Goal: Task Accomplishment & Management: Manage account settings

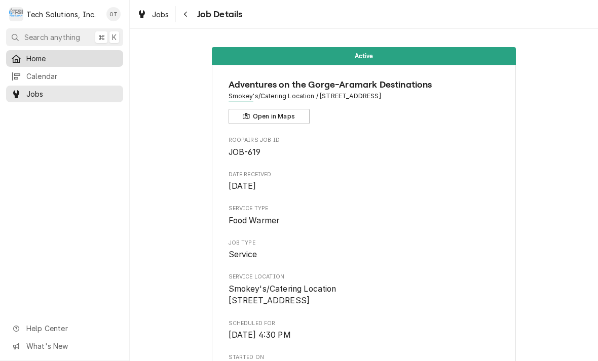
click at [40, 54] on span "Home" at bounding box center [72, 58] width 92 height 11
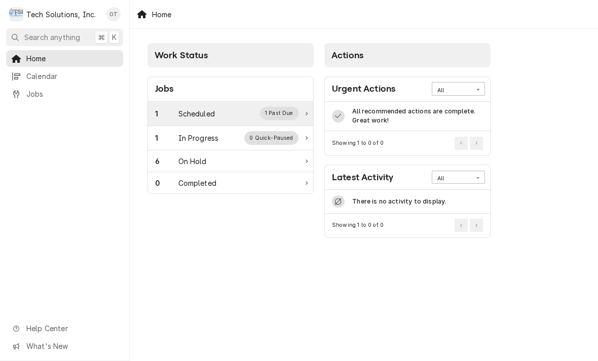
click at [195, 114] on div "Scheduled" at bounding box center [196, 113] width 36 height 11
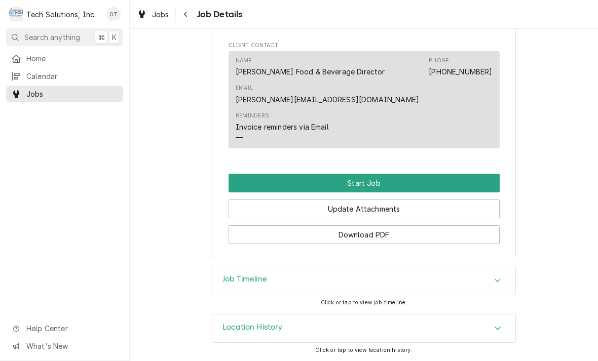
scroll to position [700, 0]
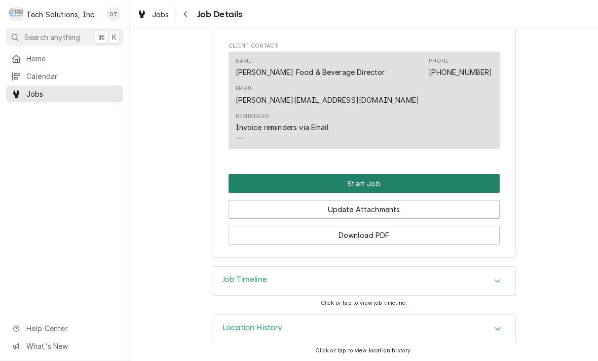
click at [374, 183] on button "Start Job" at bounding box center [364, 183] width 271 height 19
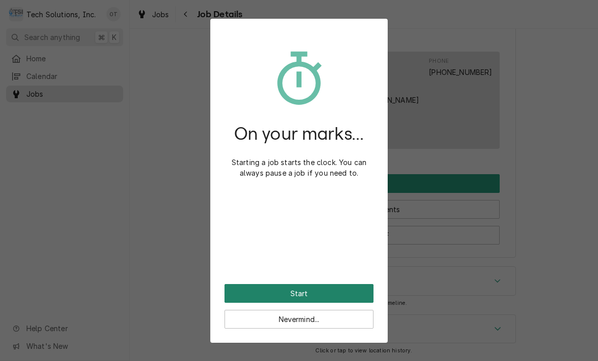
click at [300, 290] on button "Start" at bounding box center [299, 293] width 149 height 19
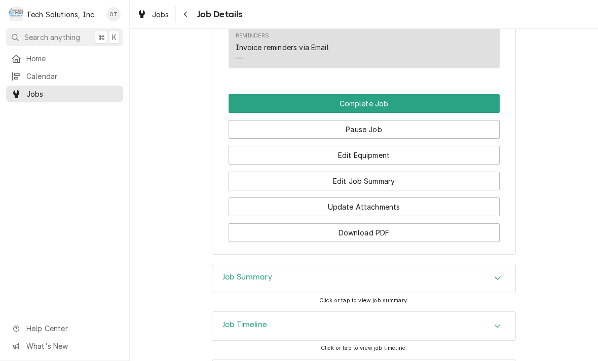
scroll to position [812, 0]
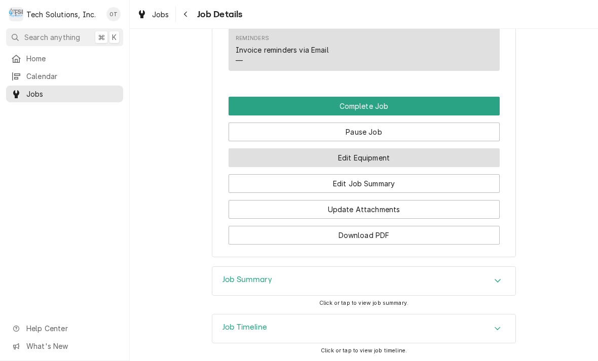
click at [365, 151] on button "Edit Equipment" at bounding box center [364, 158] width 271 height 19
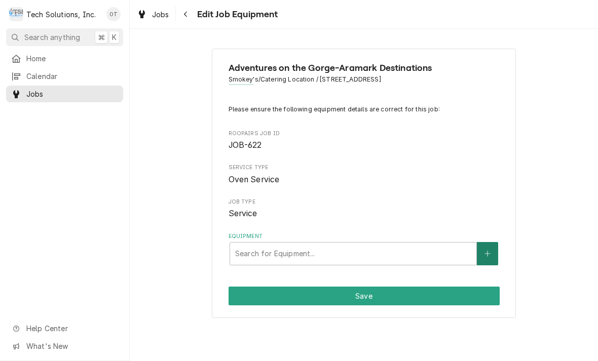
click at [488, 250] on icon "Create New Equipment" at bounding box center [488, 253] width 6 height 7
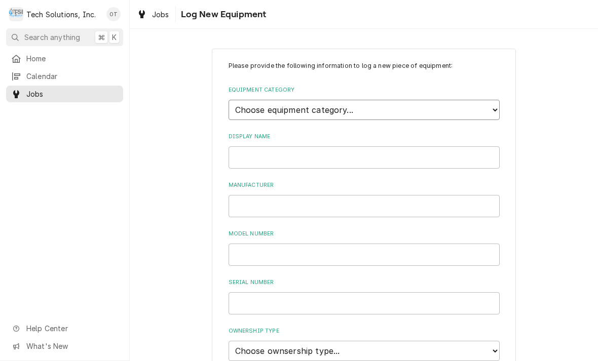
click at [491, 104] on select "Choose equipment category... Cooking Equipment Fryers Ice Machines Ovens and Ra…" at bounding box center [364, 110] width 271 height 20
select select "1"
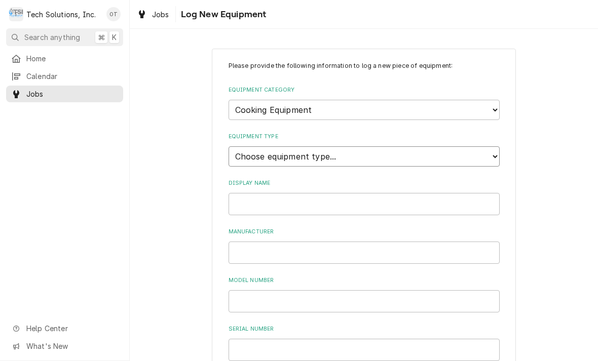
click at [496, 146] on select "Choose equipment type... Broiler Charbroiler Commercial Microwave Commercial To…" at bounding box center [364, 156] width 271 height 20
select select "3"
click at [497, 150] on select "Choose equipment type... Broiler Charbroiler Commercial Microwave Commercial To…" at bounding box center [364, 156] width 271 height 20
click at [499, 103] on select "Choose equipment category... Cooking Equipment Fryers Ice Machines Ovens and Ra…" at bounding box center [364, 110] width 271 height 20
click at [489, 105] on select "Choose equipment category... Cooking Equipment Fryers Ice Machines Ovens and Ra…" at bounding box center [364, 110] width 271 height 20
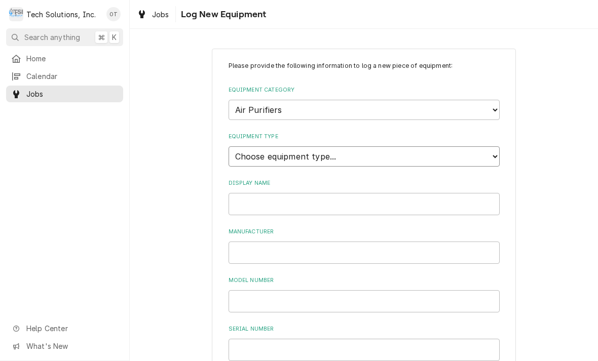
click at [494, 154] on select "Choose equipment type... Commercial Air Purifier Home Air Purifier" at bounding box center [364, 156] width 271 height 20
click at [494, 108] on select "Choose equipment category... Cooking Equipment Fryers Ice Machines Ovens and Ra…" at bounding box center [364, 110] width 271 height 20
select select "10"
click at [498, 146] on select "Choose equipment type... Blender Commercial Can Openers Dicer, Cutter, and Chop…" at bounding box center [364, 156] width 271 height 20
click at [499, 146] on select "Choose equipment type... Blender Commercial Can Openers Dicer, Cutter, and Chop…" at bounding box center [364, 156] width 271 height 20
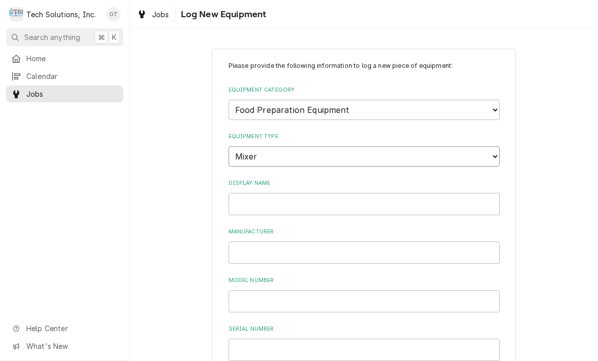
select select "99"
click at [378, 102] on select "Choose equipment category... Cooking Equipment Fryers Ice Machines Ovens and Ra…" at bounding box center [364, 110] width 271 height 20
select select "0"
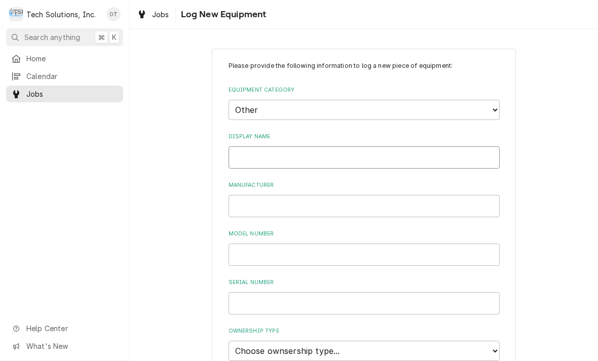
click at [259, 146] on input "Display Name" at bounding box center [364, 157] width 271 height 22
type input "ALTO-SHAAM"
click at [269, 195] on input "Manufacturer" at bounding box center [364, 206] width 271 height 22
type input "ALTO-SHAAM"
click at [267, 244] on input "Model Number" at bounding box center [364, 255] width 271 height 22
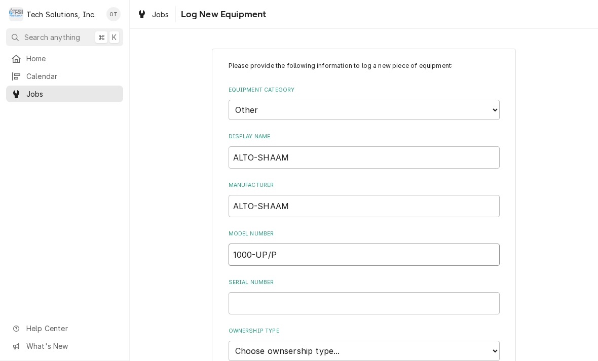
type input "1000-UP/P"
click at [252, 292] on input "Serial Number" at bounding box center [364, 303] width 271 height 22
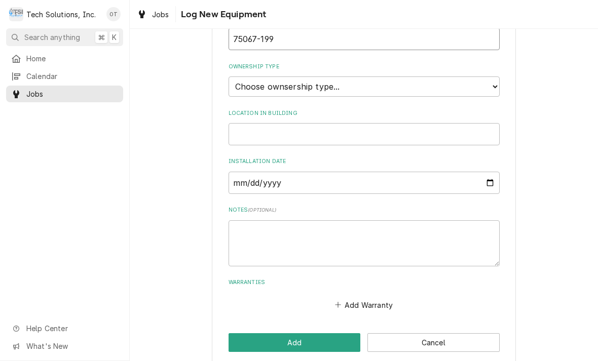
scroll to position [264, 0]
type input "75067-199"
click at [274, 124] on input "Location in Building" at bounding box center [364, 135] width 271 height 22
type input "kitchen beside oven"
click at [264, 172] on input "Installation Date" at bounding box center [364, 183] width 271 height 22
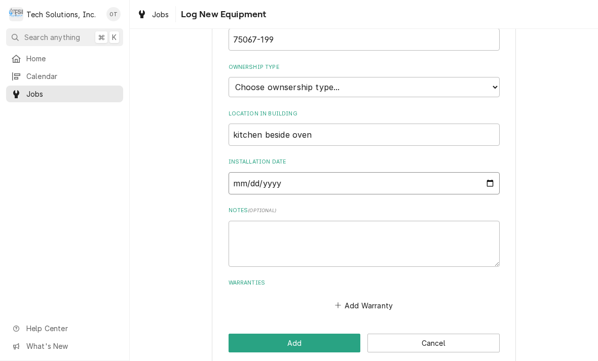
click at [417, 172] on input "2025-08-18" at bounding box center [364, 183] width 271 height 22
type input "1995-08-18"
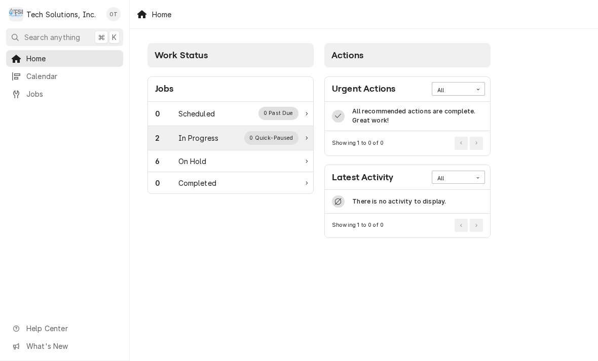
click at [207, 141] on div "In Progress" at bounding box center [198, 138] width 41 height 11
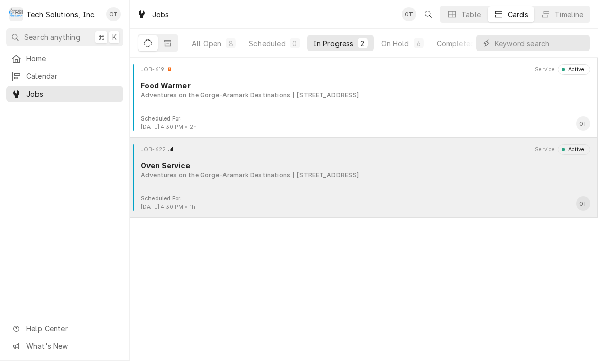
click at [375, 182] on div "JOB-622 Service Active Oven Service Adventures on the Gorge-Aramark Destination…" at bounding box center [364, 169] width 460 height 51
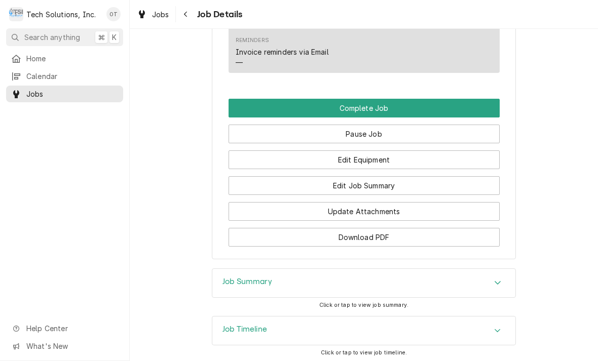
scroll to position [820, 0]
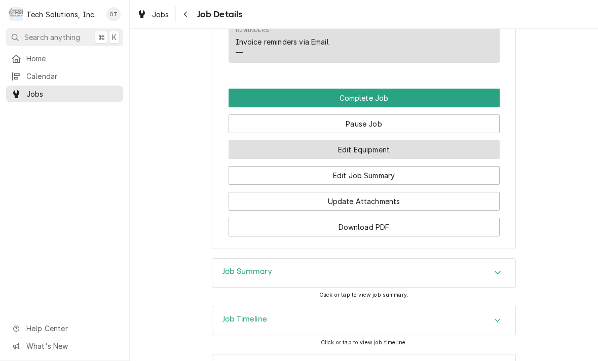
click at [366, 150] on button "Edit Equipment" at bounding box center [364, 149] width 271 height 19
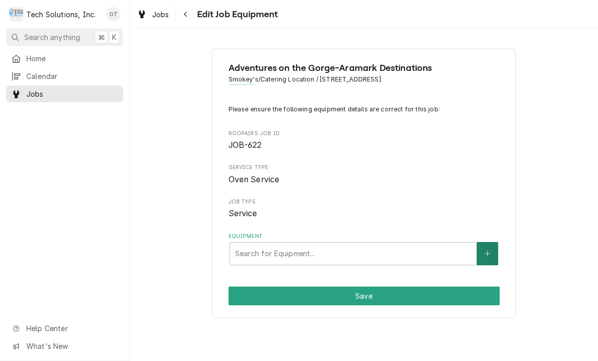
click at [489, 251] on icon "Create New Equipment" at bounding box center [488, 253] width 6 height 7
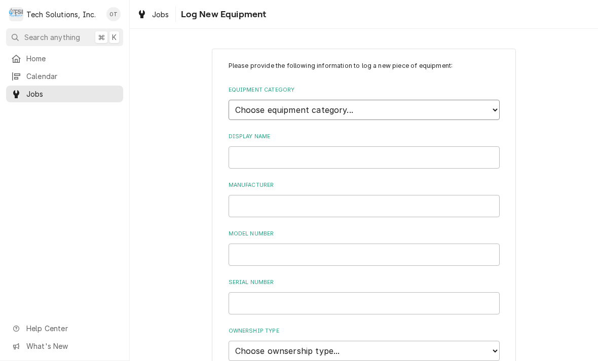
click at [498, 100] on select "Choose equipment category... Cooking Equipment Fryers Ice Machines Ovens and Ra…" at bounding box center [364, 110] width 271 height 20
select select "0"
click at [255, 146] on input "Display Name" at bounding box center [364, 157] width 271 height 22
type input "ALTO-SHAAM"
click at [256, 195] on input "Manufacturer" at bounding box center [364, 206] width 271 height 22
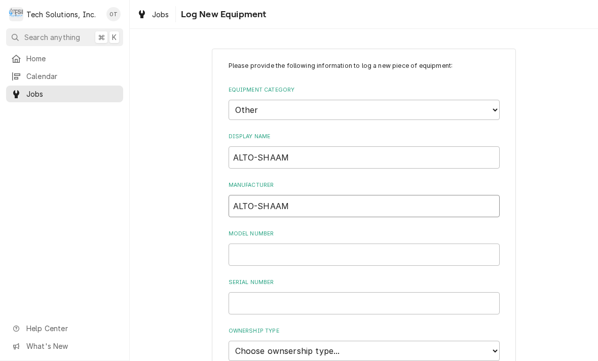
type input "ALTO-SHAAM"
click at [278, 244] on input "Model Number" at bounding box center [364, 255] width 271 height 22
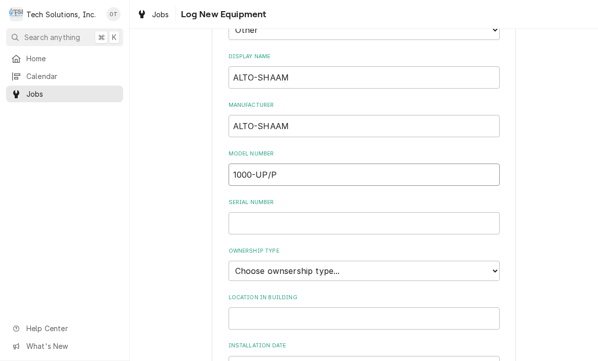
scroll to position [82, 0]
type input "1000-UP/P"
click at [254, 215] on input "Serial Number" at bounding box center [364, 222] width 271 height 22
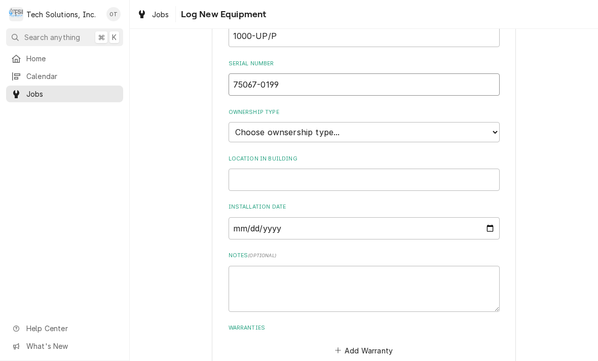
scroll to position [220, 0]
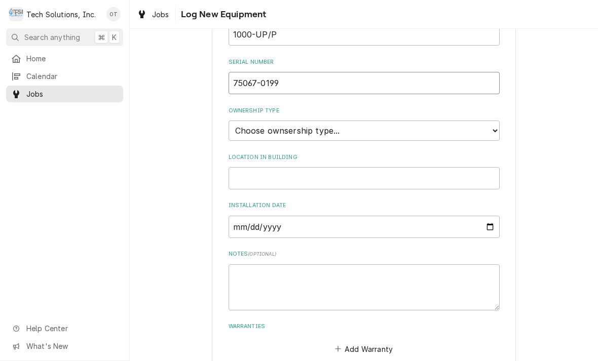
type input "75067-0199"
click at [499, 122] on select "Choose ownsership type... Unknown Owned Leased Rented" at bounding box center [364, 131] width 271 height 20
select select "2"
click at [275, 167] on input "Location in Building" at bounding box center [364, 178] width 271 height 22
type input "Kitchen beside oven"
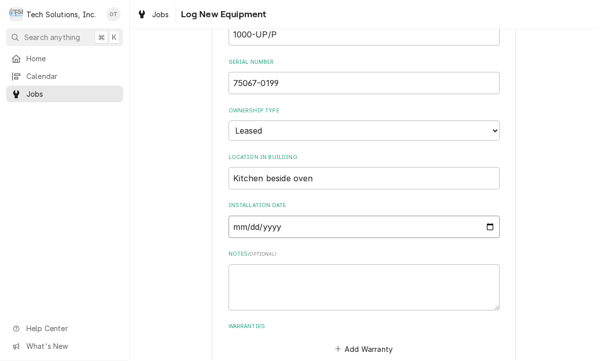
click at [264, 216] on input "Installation Date" at bounding box center [364, 227] width 271 height 22
type input "1993-06-18"
click at [271, 266] on textarea "Notes ( optional )" at bounding box center [364, 288] width 271 height 46
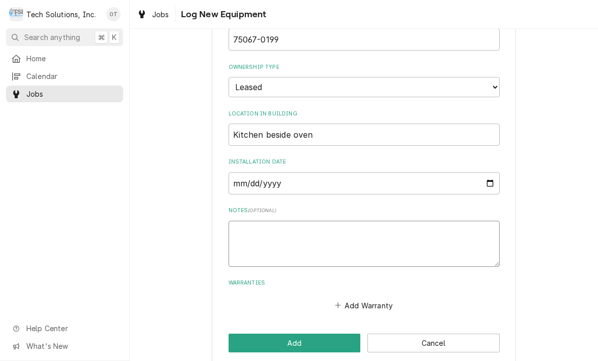
scroll to position [264, 0]
type textarea "x"
type textarea "Do"
type textarea "x"
type textarea "Do no"
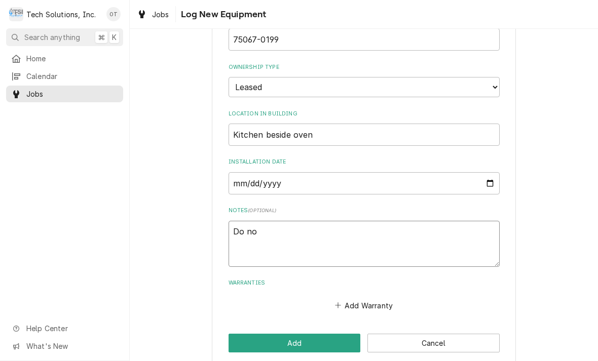
type textarea "x"
type textarea "Do not"
type textarea "x"
type textarea "Do not know if this"
type textarea "x"
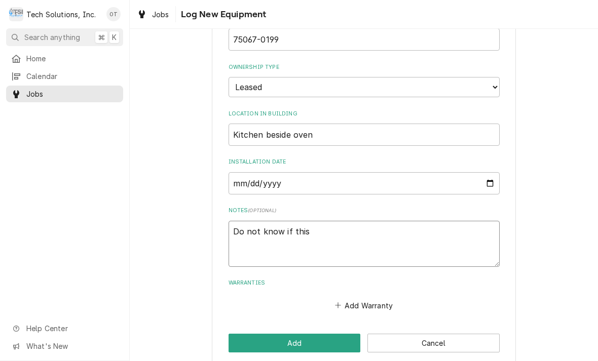
type textarea "Do not know if this is"
type textarea "x"
type textarea "Do not know if this is a"
type textarea "x"
type textarea "Do not know if this is a auto"
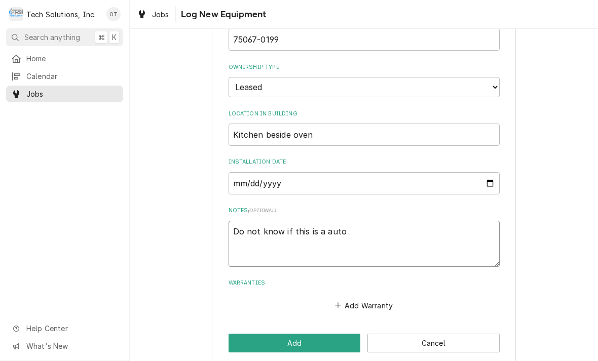
type textarea "x"
type textarea "Do not know if this is a auto share proof"
type textarea "x"
type textarea "Do not know if this is a auto proofer"
click at [340, 222] on textarea "Do not know if this is a auto proofer" at bounding box center [364, 244] width 271 height 46
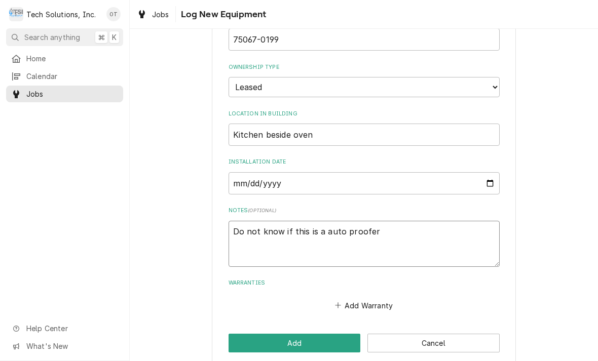
type textarea "x"
type textarea "Do not know if this is a"
type textarea "x"
type textarea "Do not know if this is a"
type textarea "x"
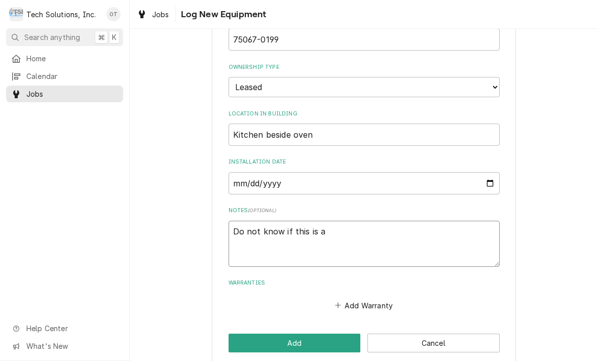
type textarea "Do not know if this is a A"
type textarea "x"
type textarea "Do not know if this is a AL"
type textarea "x"
type textarea "Do not know if this is a ALT"
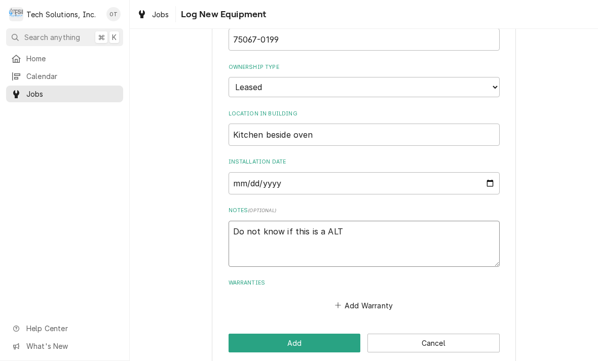
type textarea "x"
type textarea "Do not know if this is a ALTO"
type textarea "x"
type textarea "Do not know if this is a ALTO-"
type textarea "x"
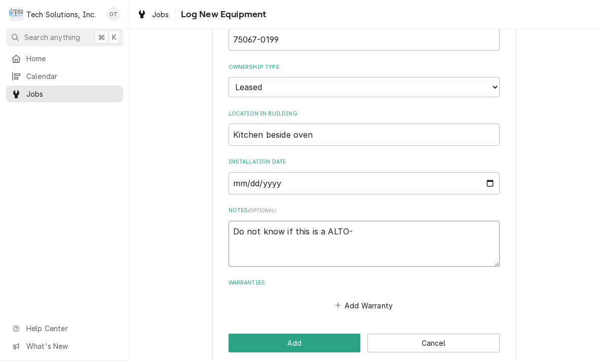
type textarea "Do not know if this is a ALTO-S"
type textarea "x"
type textarea "Do not know if this is a ALTO-SH"
type textarea "x"
type textarea "Do not know if this is a ALTO-SHA"
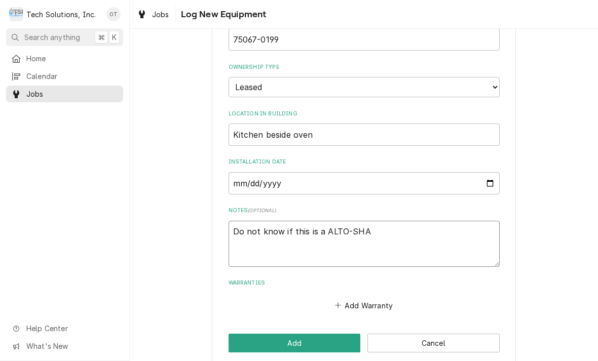
type textarea "x"
type textarea "Do not know if this is a ALTO-SHAA"
type textarea "x"
type textarea "Do not know if this is a ALTO-SHAAM"
type textarea "x"
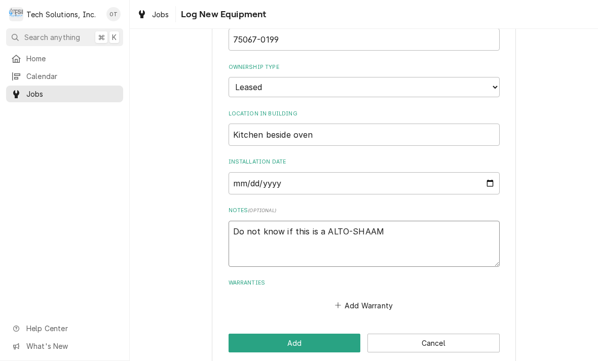
type textarea "Do not know if this is a ALTO-SHAAM"
type textarea "x"
type textarea "Do not know if this is a ALTO-SHAAM p"
type textarea "x"
type textarea "Do not know if this is a ALTO-SHAAM pro"
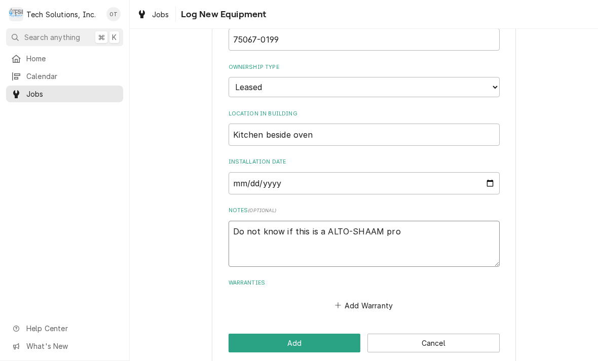
type textarea "x"
type textarea "Do not know if this is a ALTO-SHAAM proof"
type textarea "x"
type textarea "Do not know if this is a ALTO-SHAAM proof or an"
type textarea "x"
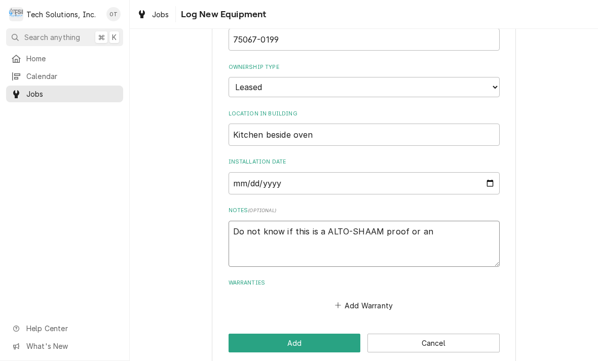
type textarea "Do not know if this is a ALTO-SHAAM proof or an oven"
type textarea "x"
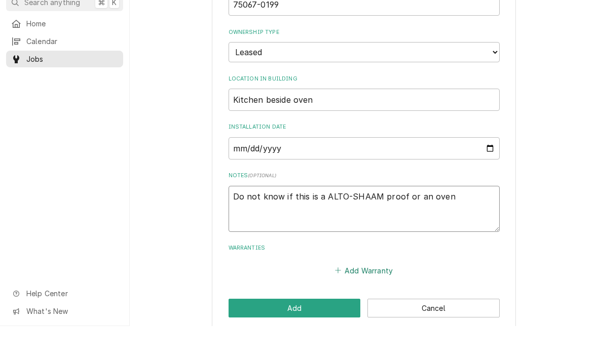
type textarea "Do not know if this is a ALTO-SHAAM proof or an oven"
click at [343, 299] on button "Add Warranty" at bounding box center [363, 306] width 61 height 14
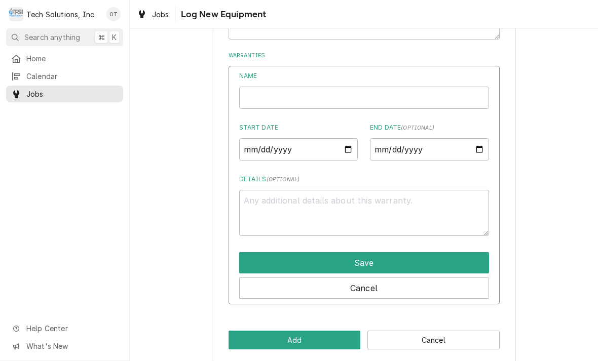
scroll to position [492, 0]
click at [299, 332] on button "Add" at bounding box center [295, 340] width 132 height 19
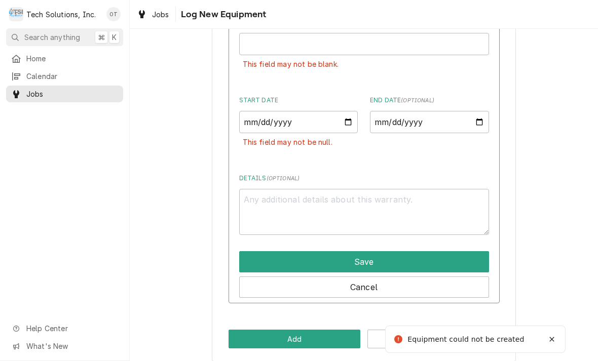
scroll to position [567, 0]
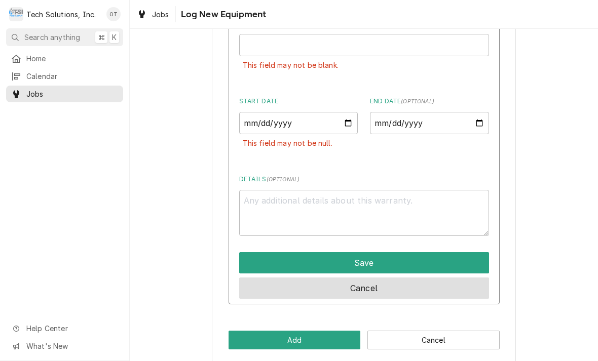
click at [369, 278] on button "Cancel" at bounding box center [364, 288] width 250 height 21
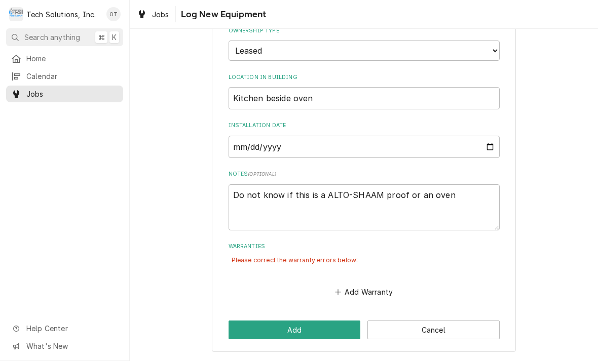
scroll to position [287, 0]
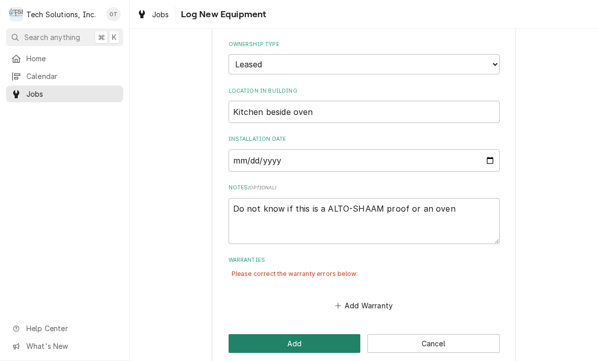
click at [305, 335] on button "Add" at bounding box center [295, 344] width 132 height 19
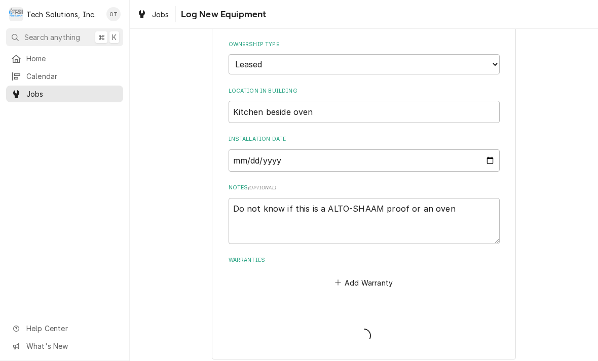
scroll to position [280, 0]
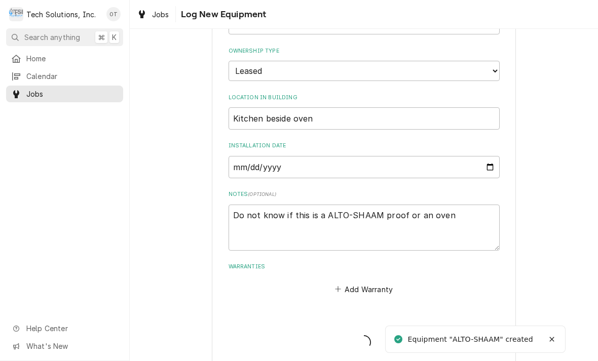
type textarea "x"
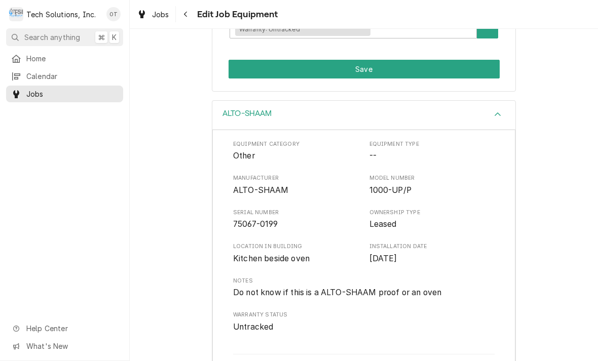
scroll to position [242, 0]
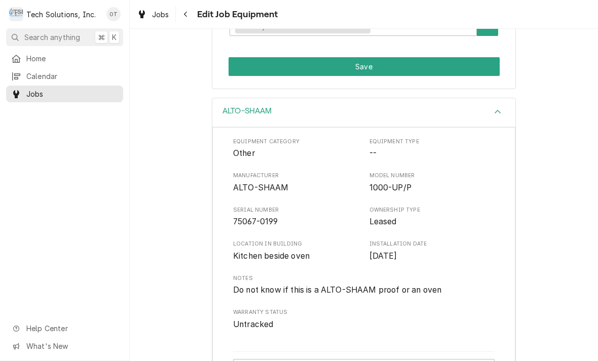
click at [502, 109] on div "Accordion Header" at bounding box center [497, 112] width 15 height 12
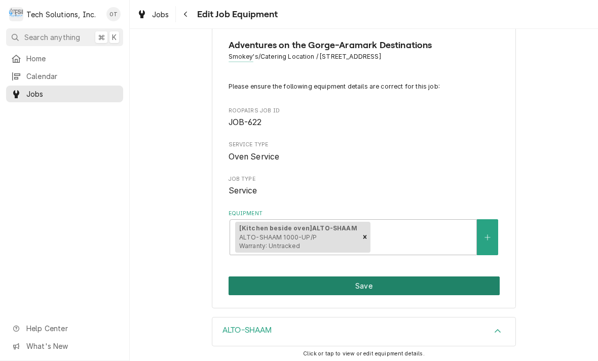
click at [360, 277] on button "Save" at bounding box center [364, 286] width 271 height 19
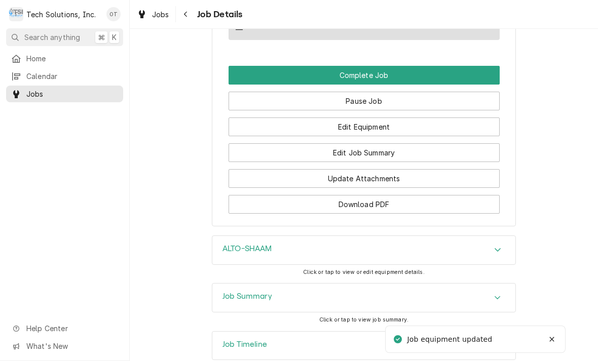
scroll to position [843, 0]
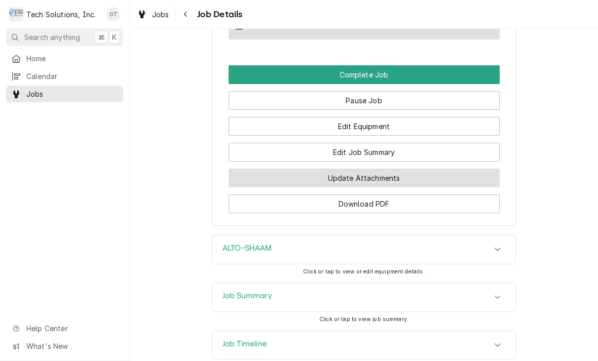
click at [365, 181] on button "Update Attachments" at bounding box center [364, 178] width 271 height 19
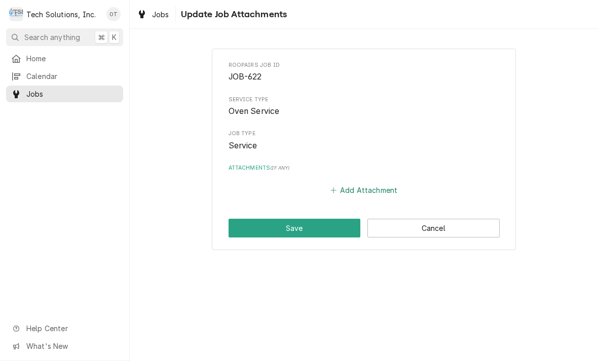
click at [363, 185] on button "Add Attachment" at bounding box center [363, 190] width 71 height 14
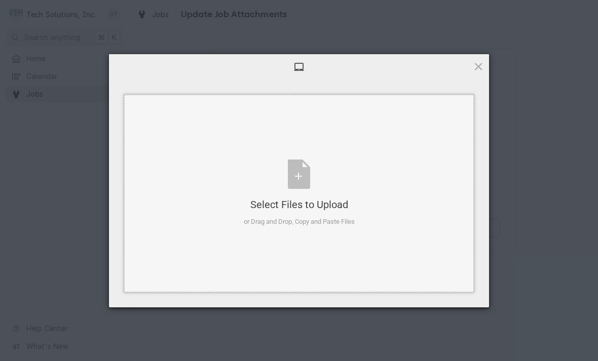
click at [300, 177] on div "Select Files to Upload or Drag and Drop, Copy and Paste Files" at bounding box center [299, 193] width 111 height 67
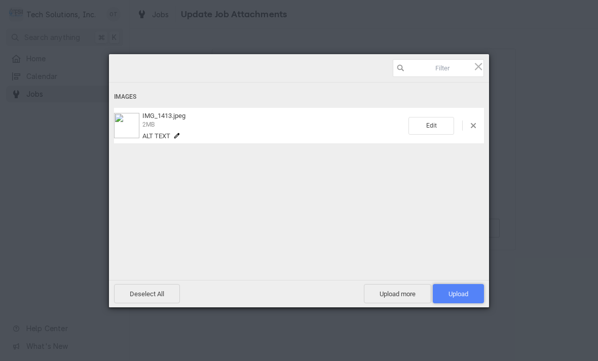
click at [462, 296] on span "Upload 1" at bounding box center [459, 294] width 20 height 8
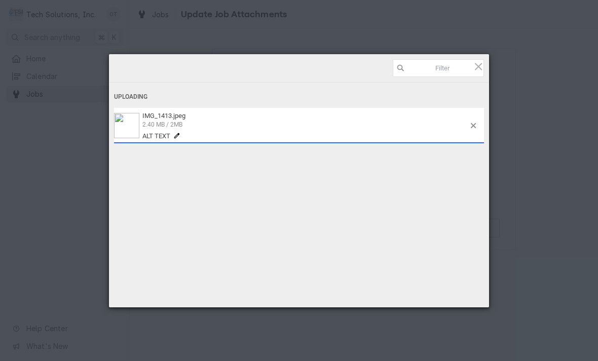
click at [467, 120] on span "2.40 MB / 2MB" at bounding box center [304, 124] width 325 height 9
click at [473, 132] on div "IMG_1413.jpeg 2.40 MB / 2MB Alt text" at bounding box center [299, 125] width 370 height 35
click at [534, 151] on div "Uploading IMG_1413.jpeg 2.40 MB / 2MB Alt text Deselect All Upload more Upload …" at bounding box center [299, 180] width 598 height 361
click at [471, 63] on input at bounding box center [438, 68] width 91 height 18
click at [471, 68] on input at bounding box center [438, 68] width 91 height 18
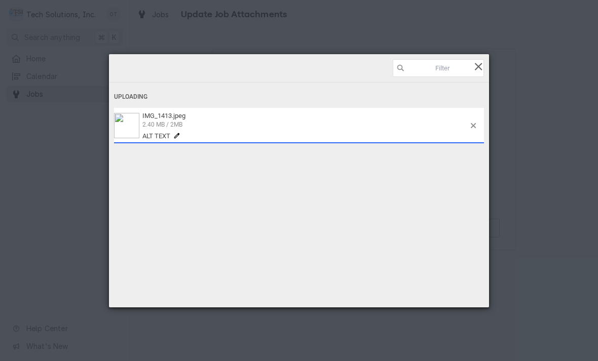
click at [483, 67] on span at bounding box center [478, 66] width 11 height 11
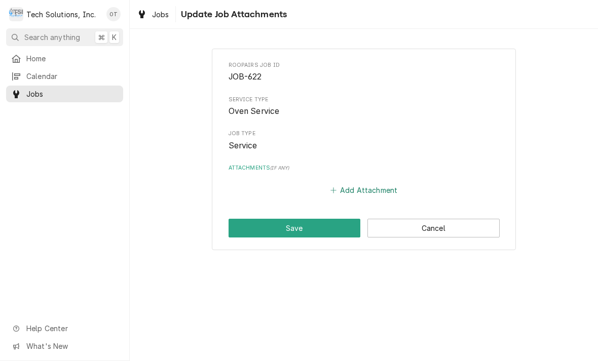
click at [351, 183] on button "Add Attachment" at bounding box center [363, 190] width 71 height 14
click at [359, 185] on button "Add Attachment" at bounding box center [363, 190] width 71 height 14
click at [353, 194] on button "Add Attachment" at bounding box center [363, 190] width 71 height 14
click at [356, 198] on div "Roopairs Job ID JOB-622 Service Type Oven Service Job Type Service Attachments …" at bounding box center [364, 150] width 304 height 202
click at [346, 189] on button "Add Attachment" at bounding box center [363, 190] width 71 height 14
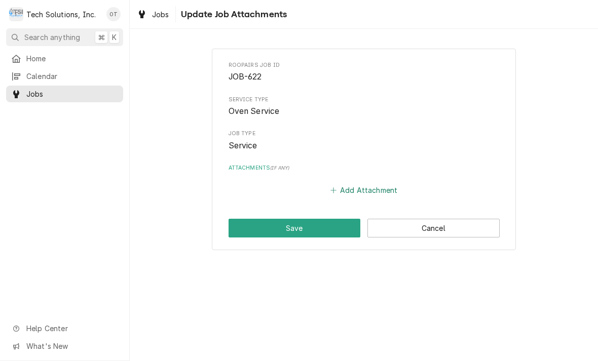
click at [362, 188] on button "Add Attachment" at bounding box center [363, 190] width 71 height 14
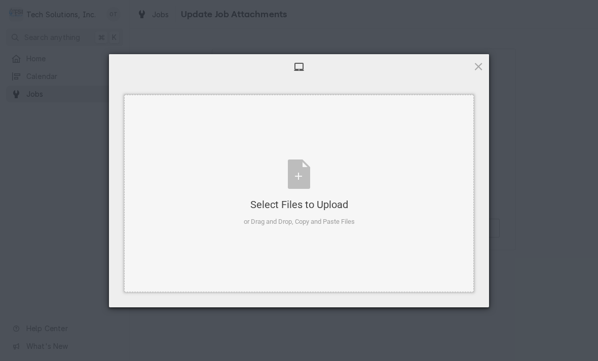
click at [295, 172] on div "Select Files to Upload or Drag and Drop, Copy and Paste Files" at bounding box center [299, 193] width 111 height 67
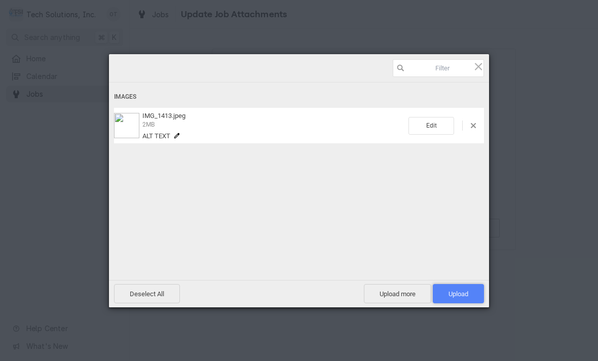
click at [465, 289] on span "Upload 1" at bounding box center [458, 293] width 51 height 19
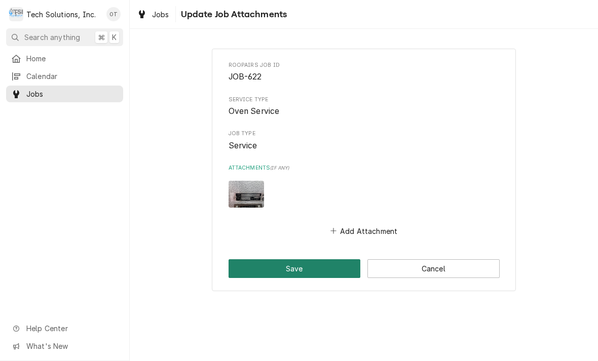
click at [307, 267] on button "Save" at bounding box center [295, 269] width 132 height 19
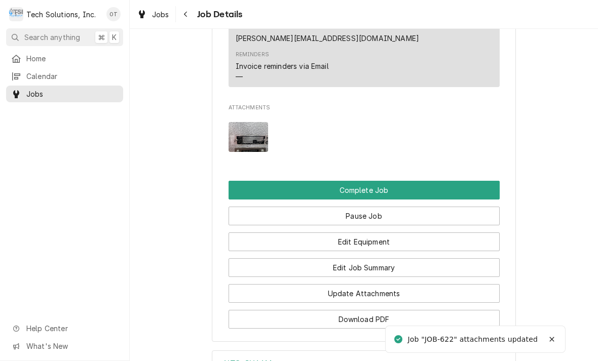
scroll to position [796, 0]
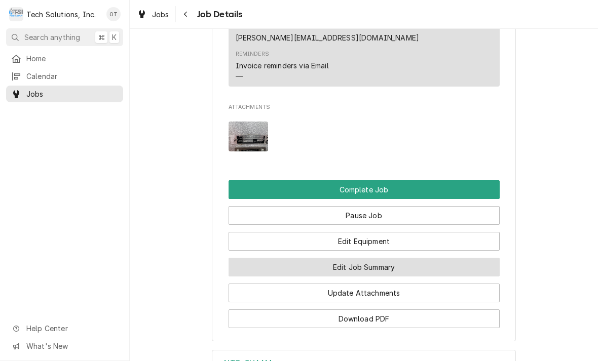
click at [369, 269] on button "Edit Job Summary" at bounding box center [364, 267] width 271 height 19
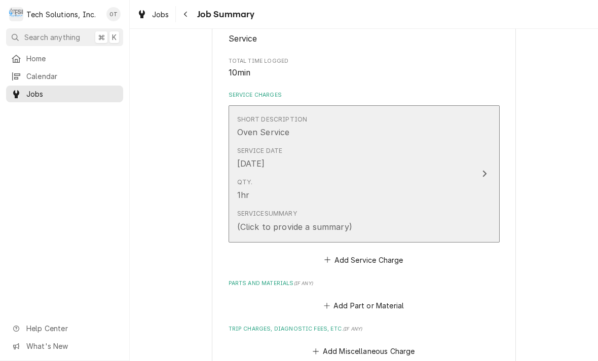
click at [486, 170] on icon "Update Line Item" at bounding box center [484, 174] width 5 height 8
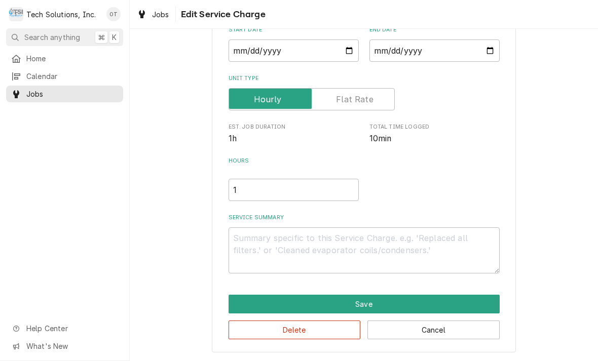
scroll to position [106, 0]
click at [255, 238] on textarea "Service Summary" at bounding box center [364, 251] width 271 height 46
type textarea "x"
type textarea "Tr"
type textarea "x"
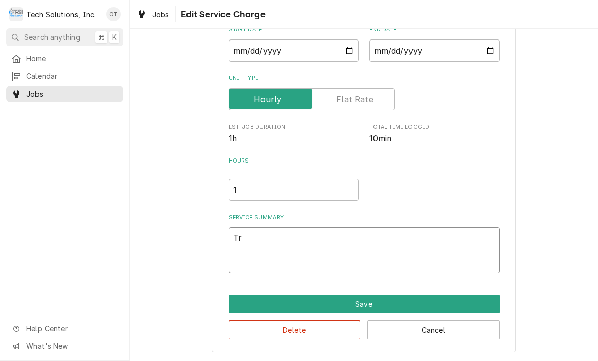
type textarea "Trou"
type textarea "x"
type textarea "Troubl"
type textarea "x"
type textarea "Trouble"
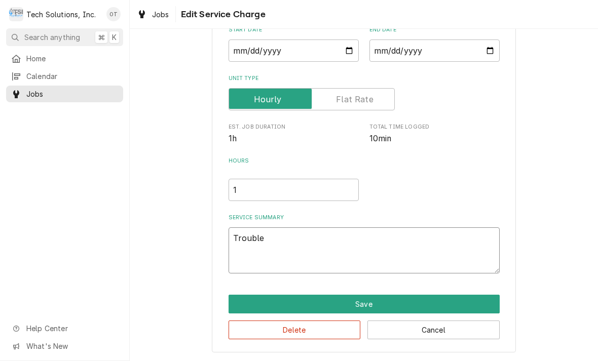
type textarea "x"
type textarea "Troubleshoot"
type textarea "x"
type textarea "Troubleshoot unit"
type textarea "x"
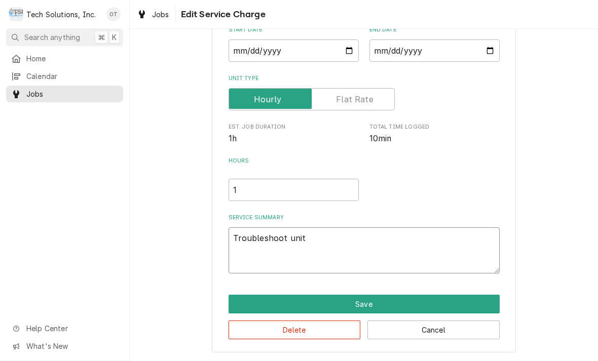
type textarea "Troubleshoot unit found"
type textarea "x"
type textarea "Troubleshoot unit found trip"
type textarea "x"
type textarea "Troubleshoot unit found tripping"
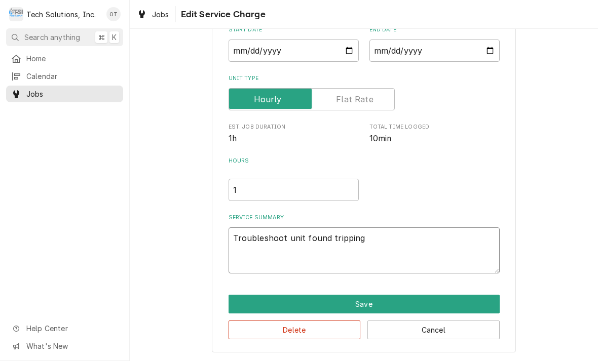
type textarea "x"
type textarea "Troubleshoot unit found tripping GF"
type textarea "x"
type textarea "Troubleshoot unit found tripping GFI"
type textarea "x"
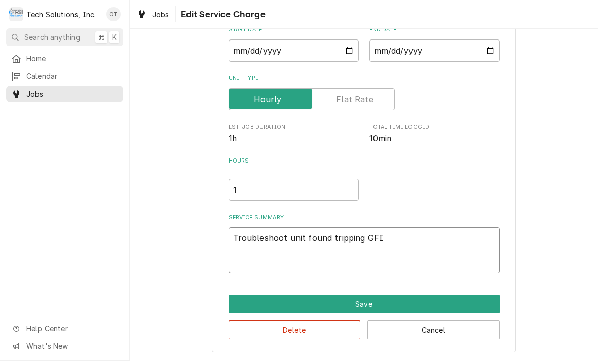
type textarea "Troubleshoot unit found tripping GFI outlet"
type textarea "x"
type textarea "Troubleshoot unit found tripping GFI outlet when plug"
type textarea "x"
type textarea "Troubleshoot unit found tripping GFI outlet when plugged"
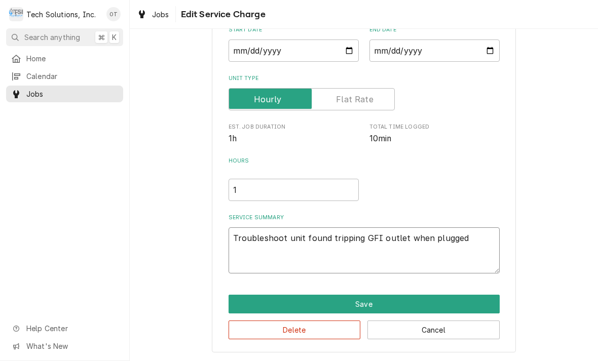
type textarea "x"
type textarea "Troubleshoot unit found tripping GFI outlet when plugged in"
type textarea "x"
type textarea "Troubleshoot unit found"
type textarea "x"
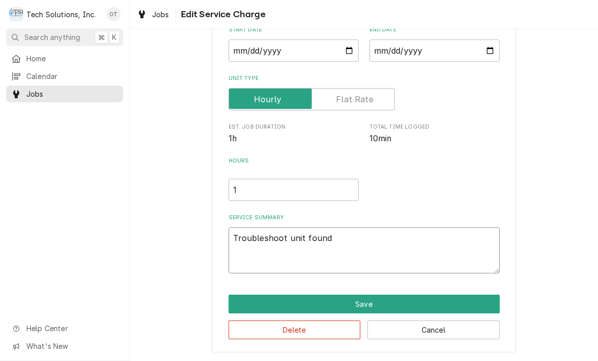
type textarea "Troubleshoot unit found tripping GFI outlet when plugged in"
type textarea "x"
type textarea "Troubleshoot unit found tripping GFI outlet when plugged in."
type textarea "x"
type textarea "Troubleshoot unit found tripping GFI outlet when plugged in."
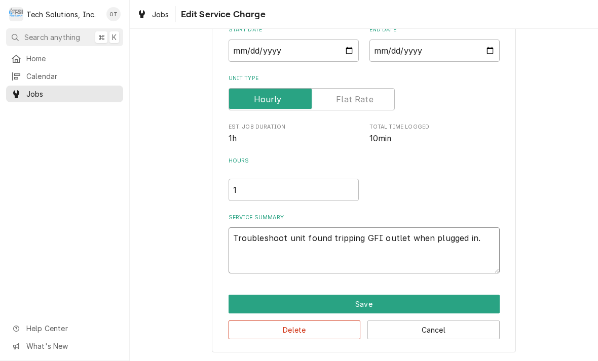
type textarea "x"
type textarea "Troubleshoot unit found tripping GFI outlet when plugged in. Re"
type textarea "x"
type textarea "Troubleshoot unit found tripping GFI outlet when plugged in. Remo"
type textarea "x"
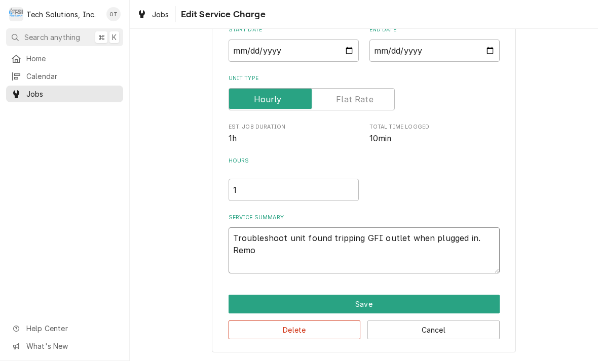
type textarea "Troubleshoot unit found tripping GFI outlet when plugged in. Remove"
type textarea "x"
type textarea "Troubleshoot unit found tripping GFI outlet when plugged in. Remove t"
type textarea "x"
type textarea "Troubleshoot unit found tripping GFI outlet when plugged in. Remove top"
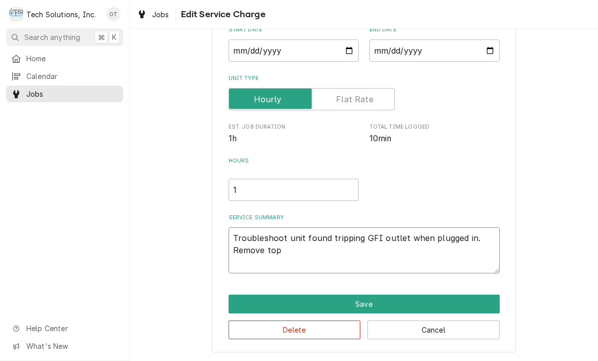
type textarea "x"
type textarea "Troubleshoot unit found tripping GFI outlet when plugged in. Remove top c"
type textarea "x"
type textarea "Troubleshoot unit found tripping GFI outlet when plugged in. Remove top cov"
type textarea "x"
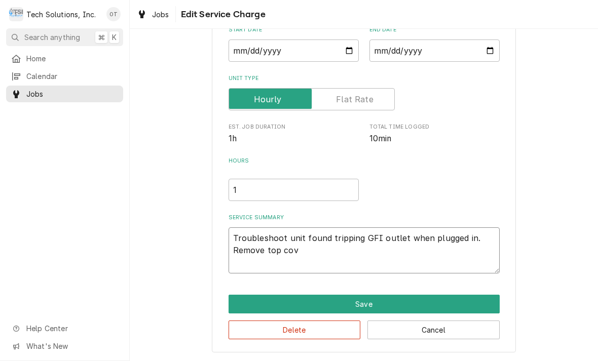
type textarea "Troubleshoot unit found tripping GFI outlet when plugged in. Remove top cover"
type textarea "x"
type textarea "Troubleshoot unit found tripping GFI outlet when plugged in. Remove top cover p"
type textarea "x"
type textarea "Troubleshoot unit found tripping GFI outlet when plugged in. Remove top cover p…"
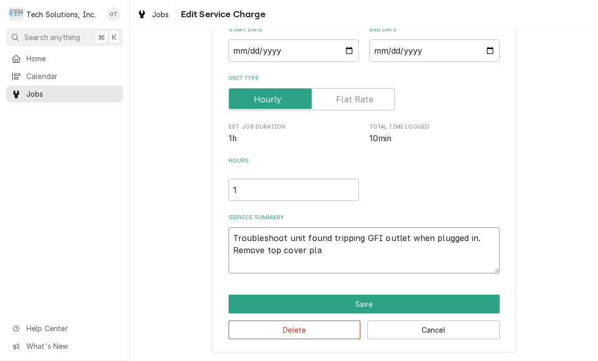
type textarea "x"
type textarea "Troubleshoot unit found tripping GFI outlet when plugged in. Remove top cover p…"
type textarea "x"
type textarea "Troubleshoot unit found tripping GFI outlet when plugged in. Remove top cover p…"
type textarea "x"
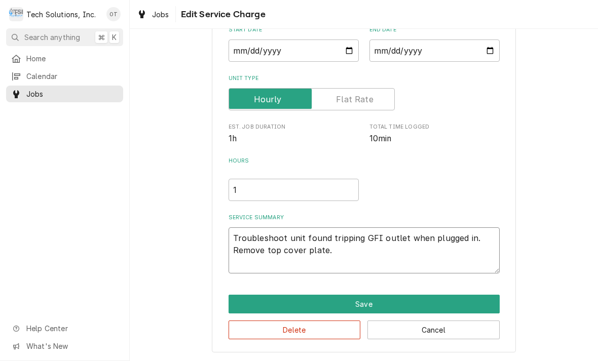
type textarea "Troubleshoot unit found tripping GFI outlet when plugged in. Remove top, cover …"
type textarea "x"
type textarea "Troubleshoot unit found tripping GFI outlet when plugged in. Remove top, cover …"
type textarea "x"
type textarea "Troubleshoot unit found tripping GFI outlet when plugged in. Remove top, cover …"
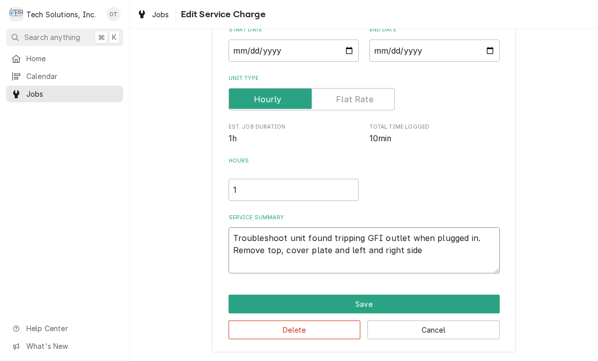
type textarea "x"
type textarea "Troubleshoot unit found tripping GFI outlet when plugged in. Remove top, cover …"
type textarea "x"
type textarea "Troubleshoot unit found tripping GFI outlet when plugged in. Remove top, cover …"
type textarea "x"
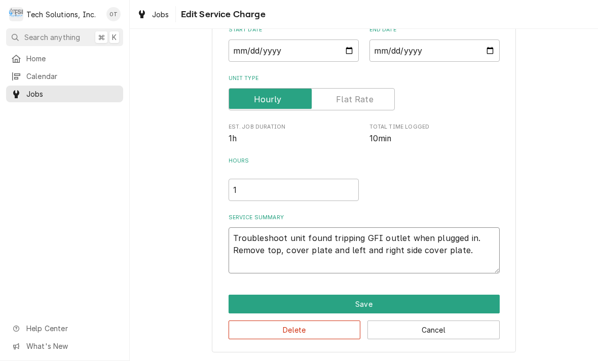
type textarea "Troubleshoot unit found tripping GFI outlet when plugged in. Remove top cover p…"
type textarea "x"
type textarea "Troubleshoot unit found tripping GFI outlet when plugged in. Remove top cover p…"
type textarea "x"
type textarea "Troubleshoot unit found tripping GFI outlet when plugged in. Remove top cover p…"
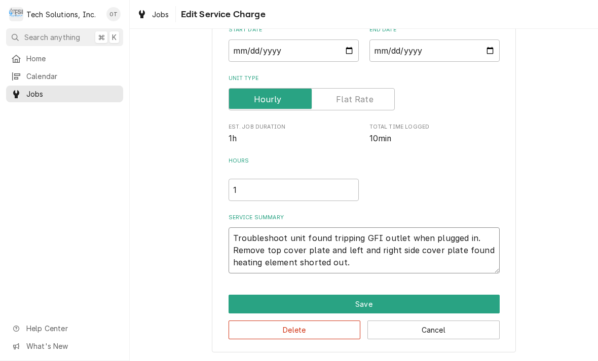
type textarea "x"
type textarea "Troubleshoot unit found tripping GFI outlet when plugged in. Remove top cover p…"
type textarea "x"
type textarea "Troubleshoot unit found tripping GFI outlet when plugged in. Remove top cover p…"
type textarea "x"
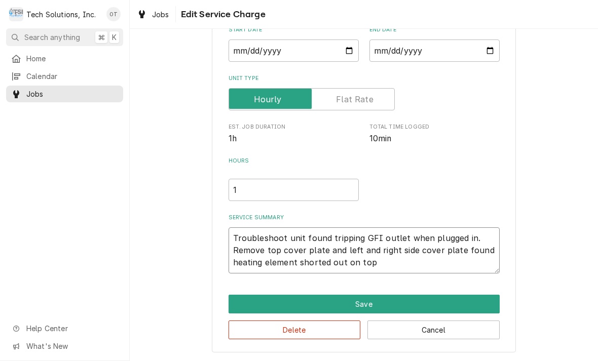
type textarea "Troubleshoot unit found tripping GFI outlet when plugged in. Remove top cover p…"
type textarea "x"
type textarea "Troubleshoot unit found tripping GFI outlet when plugged in. Remove top cover p…"
type textarea "x"
type textarea "Troubleshoot unit found tripping GFI outlet when plugged in. Remove top cover p…"
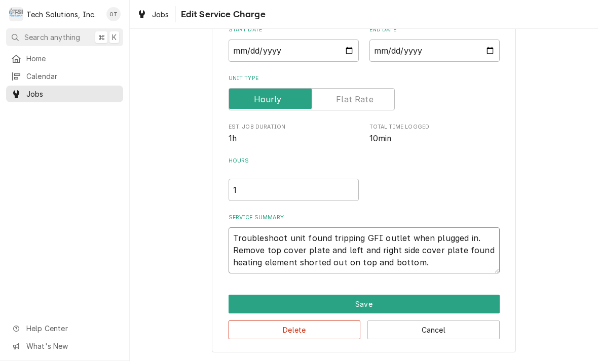
type textarea "x"
type textarea "Troubleshoot unit found tripping GFI outlet when plugged in. Remove top cover p…"
type textarea "x"
type textarea "Troubleshoot unit found tripping GFI outlet when plugged in. Remove top cover p…"
type textarea "x"
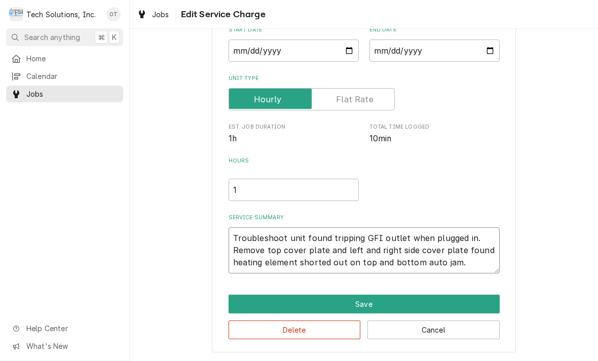
type textarea "Troubleshoot unit found tripping GFI outlet when plugged in. Remove top cover p…"
type textarea "x"
type textarea "Troubleshoot unit found tripping GFI outlet when plugged in. Remove top cover p…"
type textarea "x"
type textarea "Troubleshoot unit found tripping GFI outlet when plugged in. Remove top cover p…"
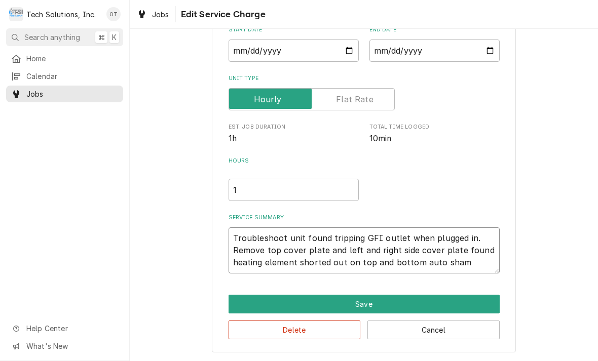
type textarea "x"
type textarea "Troubleshoot unit found tripping GFI outlet when plugged in. Remove top cover p…"
type textarea "x"
type textarea "Troubleshoot unit found tripping GFI outlet when plugged in. Remove top cover p…"
type textarea "x"
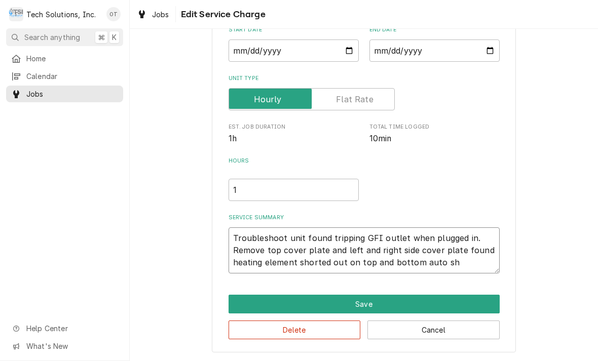
type textarea "Troubleshoot unit found tripping GFI outlet when plugged in. Remove top cover p…"
type textarea "x"
type textarea "Troubleshoot unit found tripping GFI outlet when plugged in. Remove top cover p…"
type textarea "x"
type textarea "Troubleshoot unit found tripping GFI outlet when plugged in. Remove top cover p…"
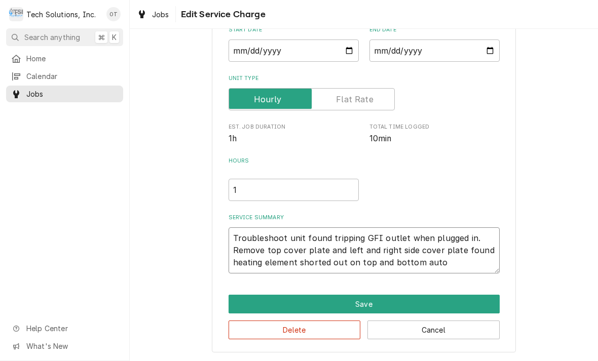
type textarea "x"
type textarea "Troubleshoot unit found tripping GFI outlet when plugged in. Remove top cover p…"
type textarea "x"
type textarea "Troubleshoot unit found tripping GFI outlet when plugged in. Remove top cover p…"
type textarea "x"
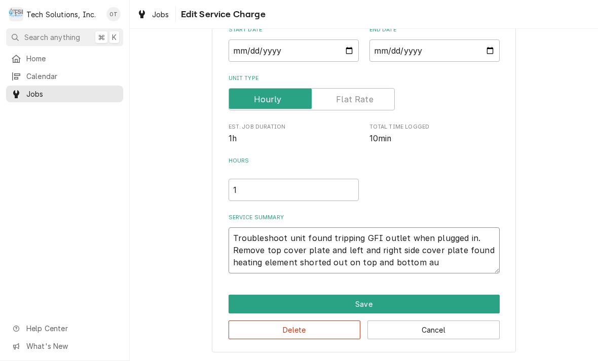
type textarea "Troubleshoot unit found tripping GFI outlet when plugged in. Remove top cover p…"
type textarea "x"
type textarea "Troubleshoot unit found tripping GFI outlet when plugged in. Remove top cover p…"
type textarea "x"
type textarea "Troubleshoot unit found tripping GFI outlet when plugged in. Remove top cover p…"
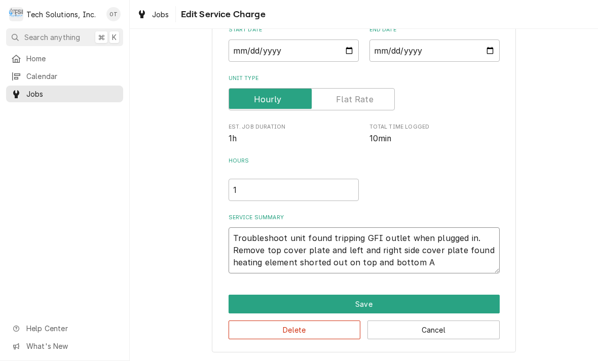
type textarea "x"
type textarea "Troubleshoot unit found tripping GFI outlet when plugged in. Remove top cover p…"
type textarea "x"
type textarea "Troubleshoot unit found tripping GFI outlet when plugged in. Remove top cover p…"
type textarea "x"
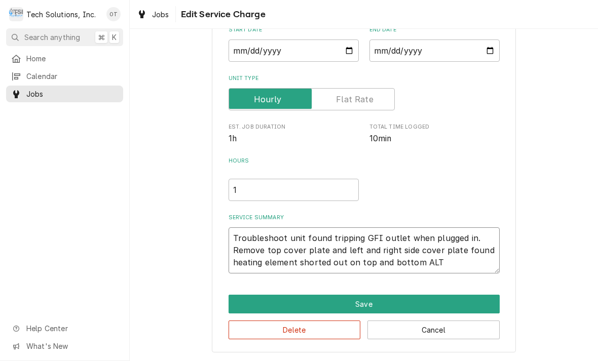
type textarea "Troubleshoot unit found tripping GFI outlet when plugged in. Remove top cover p…"
type textarea "x"
type textarea "Troubleshoot unit found tripping GFI outlet when plugged in. Remove top cover p…"
type textarea "x"
type textarea "Troubleshoot unit found tripping GFI outlet when plugged in. Remove top cover p…"
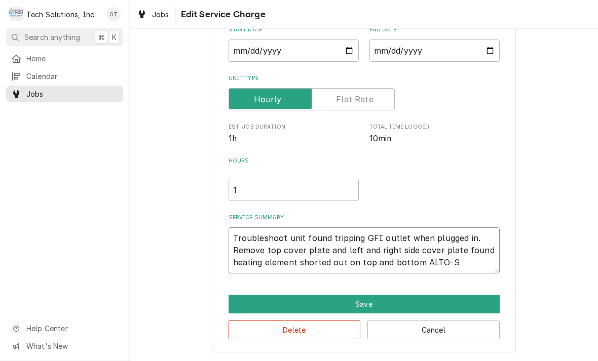
type textarea "x"
type textarea "Troubleshoot unit found tripping GFI outlet when plugged in. Remove top cover p…"
type textarea "x"
type textarea "Troubleshoot unit found tripping GFI outlet when plugged in. Remove top cover p…"
type textarea "x"
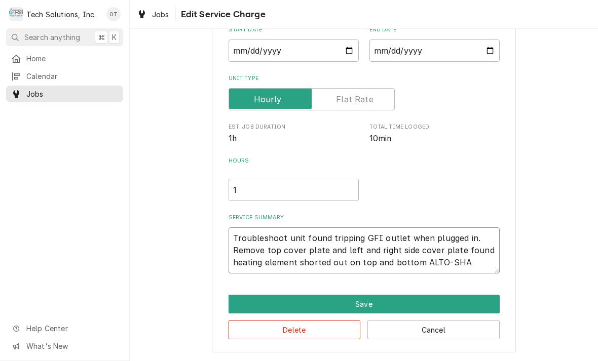
type textarea "Troubleshoot unit found tripping GFI outlet when plugged in. Remove top cover p…"
type textarea "x"
type textarea "Troubleshoot unit found tripping GFI outlet when plugged in. Remove top cover p…"
type textarea "x"
type textarea "Troubleshoot unit found tripping GFI outlet when plugged in. Remove top cover p…"
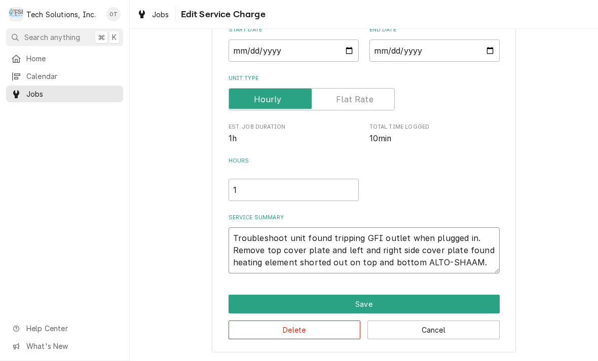
type textarea "x"
type textarea "Troubleshoot unit found tripping GFI outlet when plugged in. Remove top cover p…"
type textarea "x"
type textarea "Troubleshoot unit found tripping GFI outlet when plugged in. Remove top cover p…"
type textarea "x"
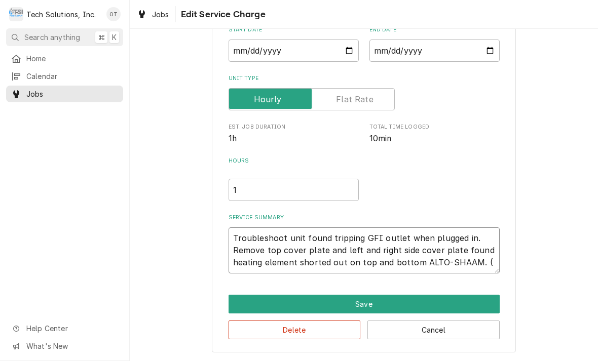
type textarea "Troubleshoot unit found tripping GFI outlet when plugged in. Remove top cover p…"
type textarea "x"
type textarea "Troubleshoot unit found tripping GFI outlet when plugged in. Remove top cover p…"
type textarea "x"
type textarea "Troubleshoot unit found tripping GFI outlet when plugged in. Remove top cover p…"
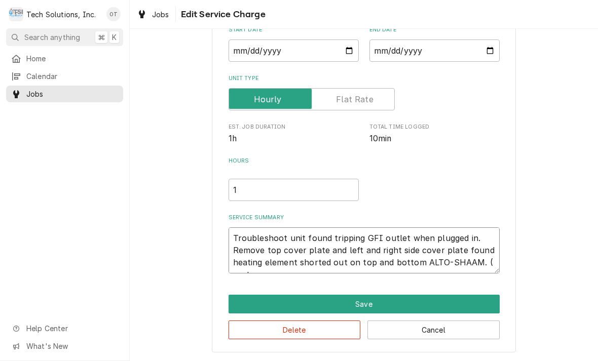
type textarea "x"
type textarea "Troubleshoot unit found tripping GFI outlet when plugged in. Remove top cover p…"
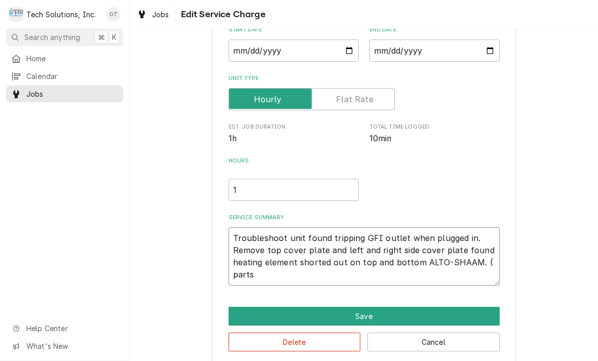
type textarea "x"
type textarea "Troubleshoot unit found tripping GFI outlet when plugged in. Remove top cover p…"
type textarea "x"
type textarea "Troubleshoot unit found tripping GFI outlet when plugged in. Remove top cover p…"
type textarea "x"
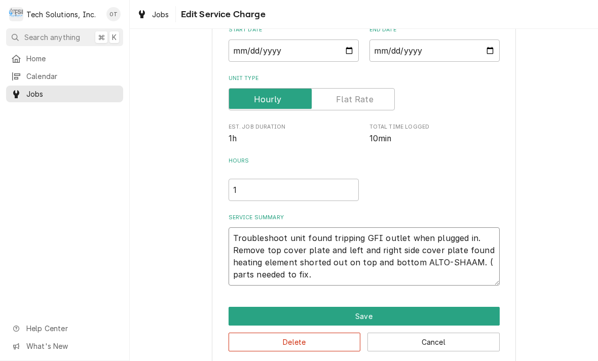
type textarea "Troubleshoot unit found tripping GFI outlet when plugged in. Remove top cover p…"
type textarea "x"
type textarea "Troubleshoot unit found tripping GFI outlet when plugged in. Remove top cover p…"
type textarea "x"
type textarea "Troubleshoot unit found tripping GFI outlet when plugged in. Remove top cover p…"
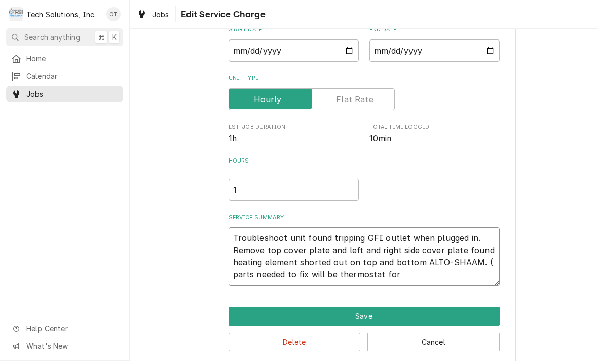
type textarea "x"
type textarea "Troubleshoot unit found tripping GFI outlet when plugged in. Remove top cover p…"
type textarea "x"
type textarea "Troubleshoot unit found tripping GFI outlet when plugged in. Remove top cover p…"
type textarea "x"
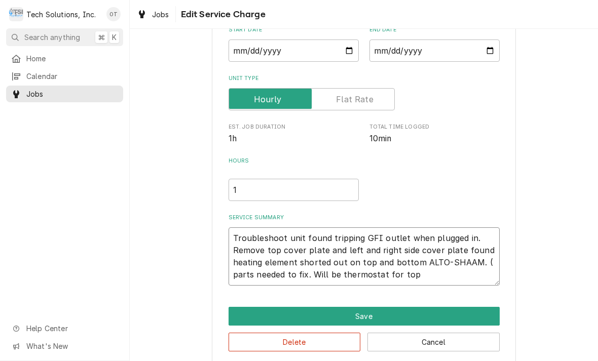
type textarea "Troubleshoot unit found tripping GFI outlet when plugged in. Remove top cover p…"
type textarea "x"
type textarea "Troubleshoot unit found tripping GFI outlet when plugged in. Remove top cover p…"
type textarea "x"
type textarea "Troubleshoot unit found tripping GFI outlet when plugged in. Remove top cover p…"
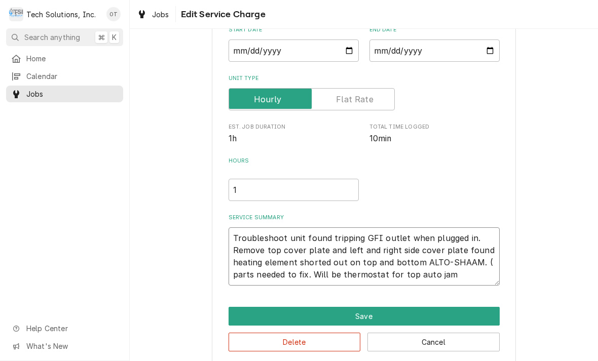
type textarea "x"
type textarea "Troubleshoot unit found tripping GFI outlet when plugged in. Remove top cover p…"
type textarea "x"
type textarea "Troubleshoot unit found tripping GFI outlet when plugged in. Remove top cover p…"
type textarea "x"
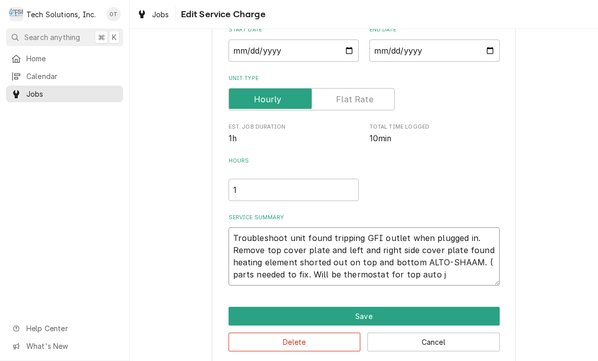
type textarea "Troubleshoot unit found tripping GFI outlet when plugged in. Remove top cover p…"
type textarea "x"
type textarea "Troubleshoot unit found tripping GFI outlet when plugged in. Remove top cover p…"
type textarea "x"
type textarea "Troubleshoot unit found tripping GFI outlet when plugged in. Remove top cover p…"
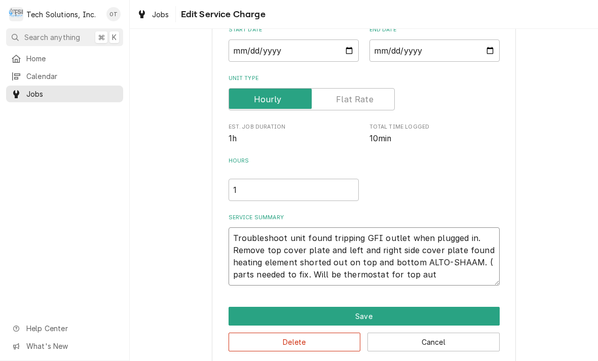
type textarea "x"
type textarea "Troubleshoot unit found tripping GFI outlet when plugged in. Remove top cover p…"
type textarea "x"
type textarea "Troubleshoot unit found tripping GFI outlet when plugged in. Remove top cover p…"
type textarea "x"
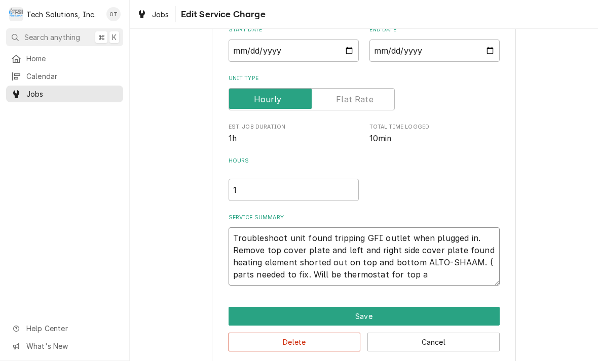
type textarea "Troubleshoot unit found tripping GFI outlet when plugged in. Remove top cover p…"
type textarea "x"
type textarea "Troubleshoot unit found tripping GFI outlet when plugged in. Remove top cover p…"
type textarea "x"
type textarea "Troubleshoot unit found tripping GFI outlet when plugged in. Remove top cover p…"
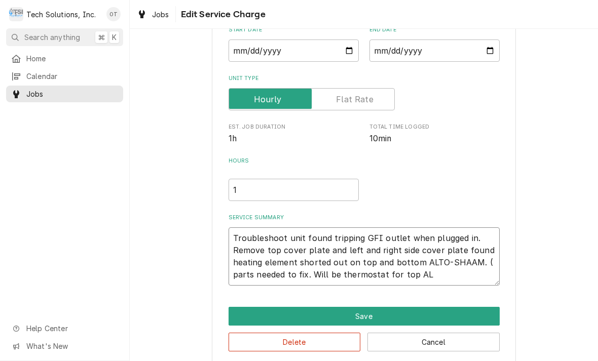
type textarea "x"
type textarea "Troubleshoot unit found tripping GFI outlet when plugged in. Remove top cover p…"
type textarea "x"
type textarea "Troubleshoot unit found tripping GFI outlet when plugged in. Remove top cover p…"
type textarea "x"
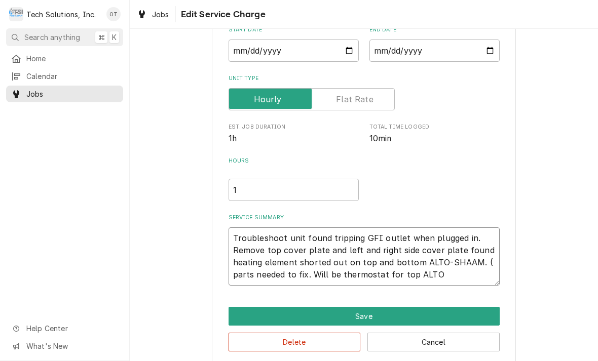
type textarea "Troubleshoot unit found tripping GFI outlet when plugged in. Remove top cover p…"
type textarea "x"
type textarea "Troubleshoot unit found tripping GFI outlet when plugged in. Remove top cover p…"
type textarea "x"
type textarea "Troubleshoot unit found tripping GFI outlet when plugged in. Remove top cover p…"
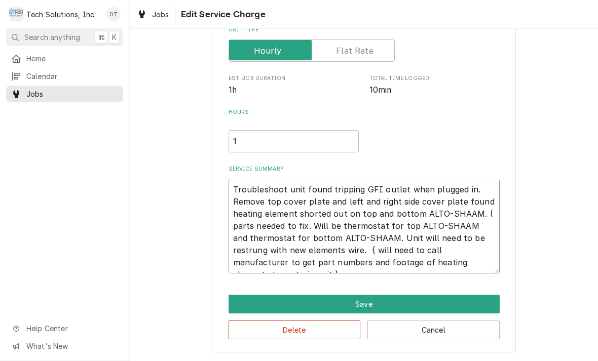
scroll to position [155, 0]
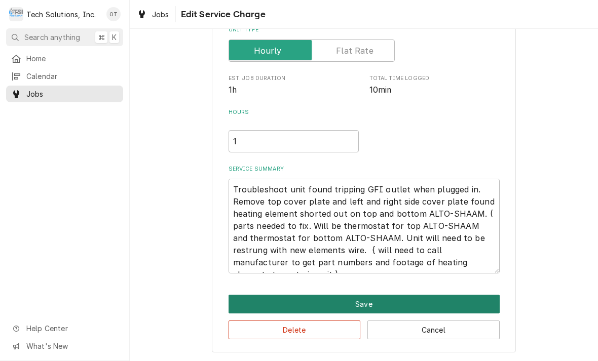
click at [373, 295] on button "Save" at bounding box center [364, 304] width 271 height 19
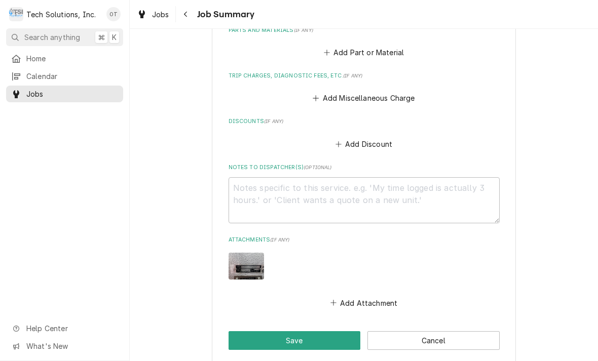
scroll to position [541, 0]
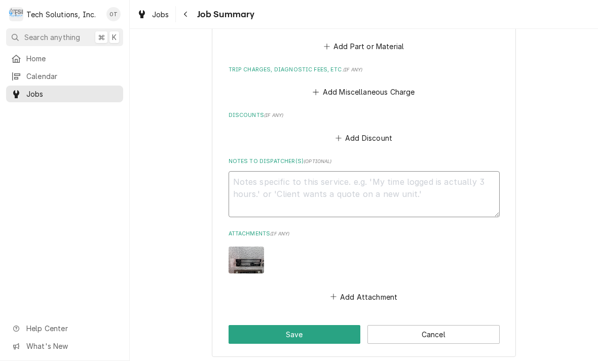
click at [262, 171] on textarea "Notes to Dispatcher(s) ( optional )" at bounding box center [364, 194] width 271 height 46
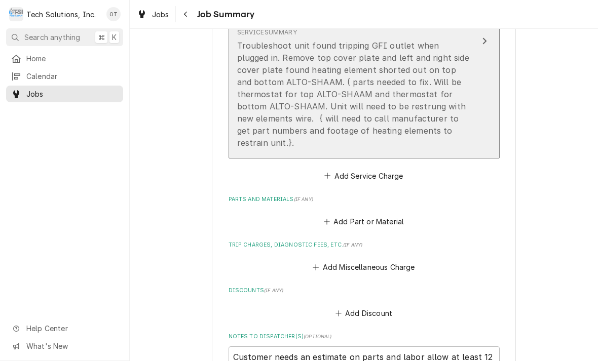
click at [452, 128] on div "Troubleshoot unit found tripping GFI outlet when plugged in. Remove top cover p…" at bounding box center [353, 94] width 233 height 109
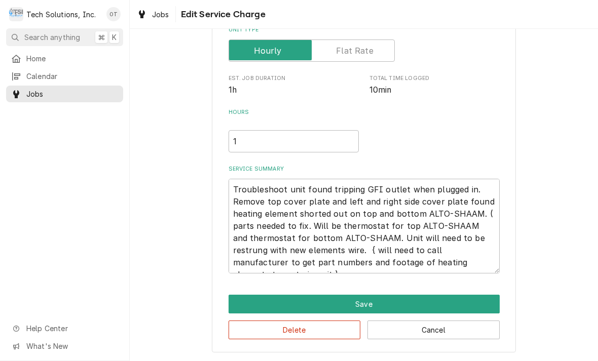
scroll to position [155, 0]
click at [492, 262] on textarea "Troubleshoot unit found tripping GFI outlet when plugged in. Remove top cover p…" at bounding box center [364, 226] width 271 height 95
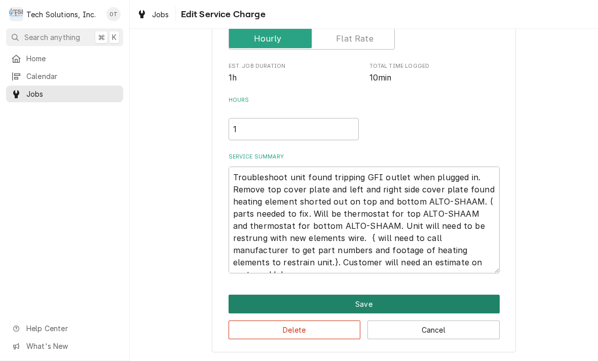
click at [366, 304] on button "Save" at bounding box center [364, 304] width 271 height 19
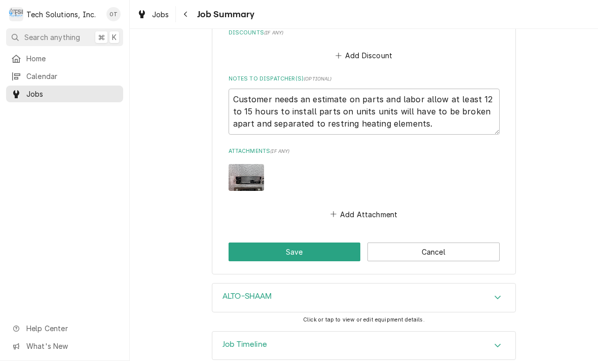
scroll to position [636, 0]
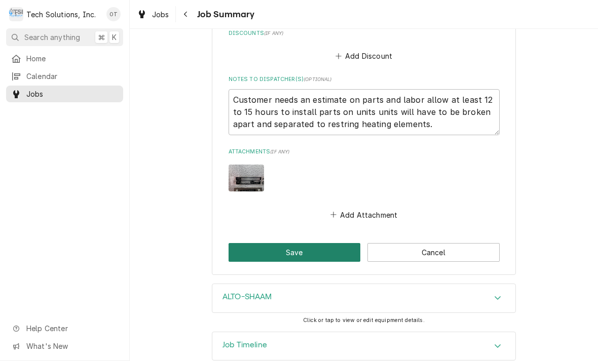
click at [302, 243] on button "Save" at bounding box center [295, 252] width 132 height 19
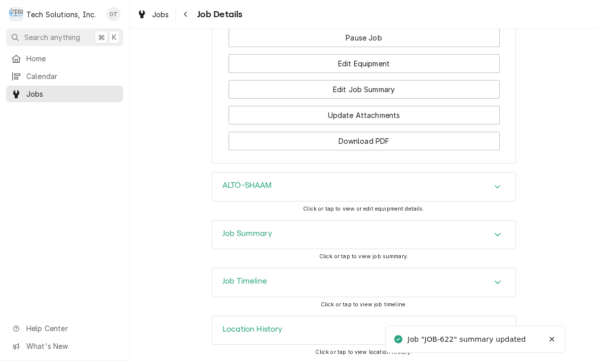
scroll to position [1096, 0]
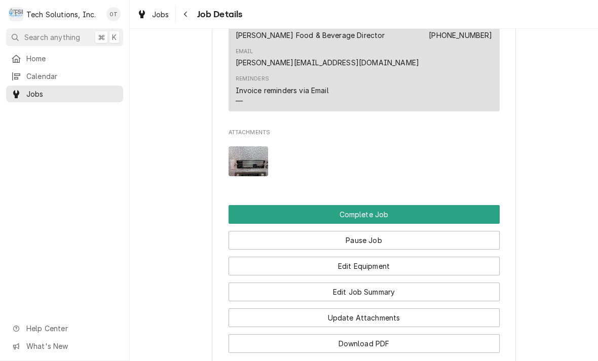
scroll to position [898, 0]
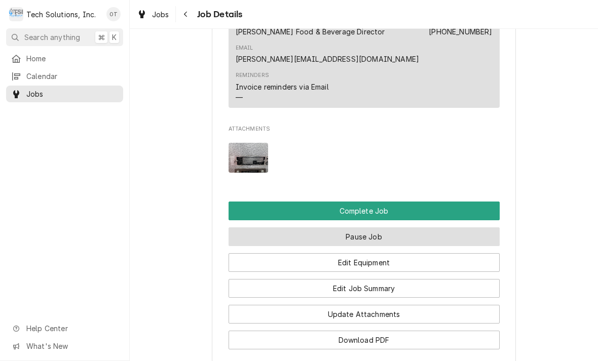
click at [362, 237] on button "Pause Job" at bounding box center [364, 237] width 271 height 19
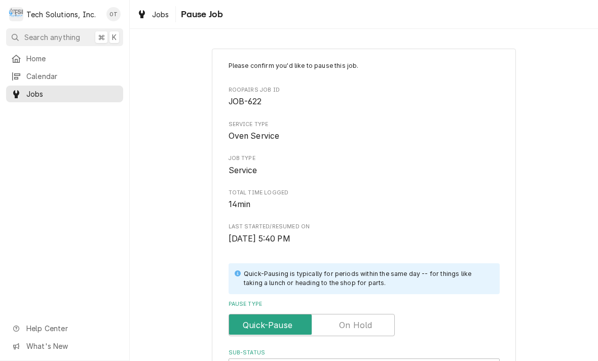
click at [357, 322] on label "Pause Type" at bounding box center [312, 325] width 166 height 22
click at [357, 322] on input "Pause Type" at bounding box center [311, 325] width 157 height 22
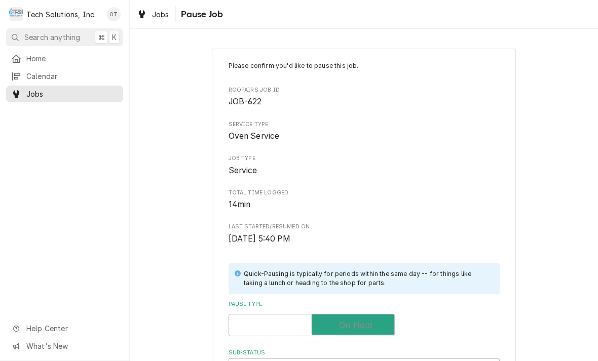
checkbox input "true"
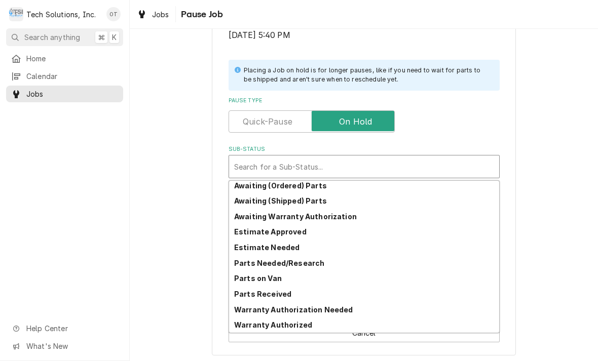
scroll to position [50, 0]
click at [277, 246] on strong "Estimate Needed" at bounding box center [266, 247] width 65 height 9
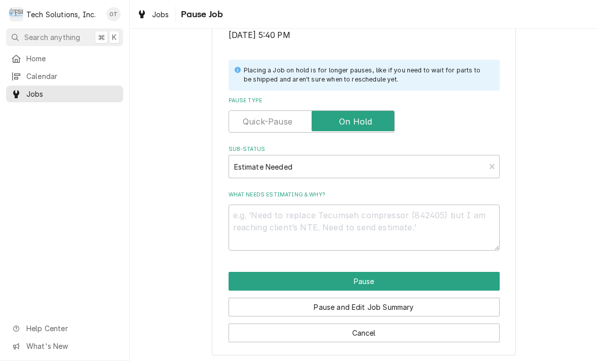
scroll to position [192, 0]
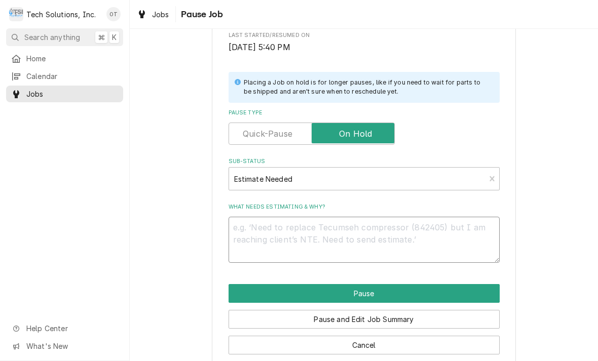
click at [282, 226] on textarea "What needs estimating & why?" at bounding box center [364, 240] width 271 height 46
type textarea "x"
type textarea "Wil"
type textarea "x"
type textarea "Will"
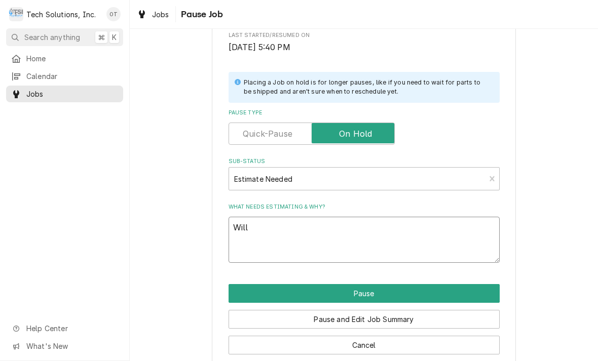
type textarea "x"
type textarea "We need"
type textarea "x"
type textarea "We need two"
type textarea "x"
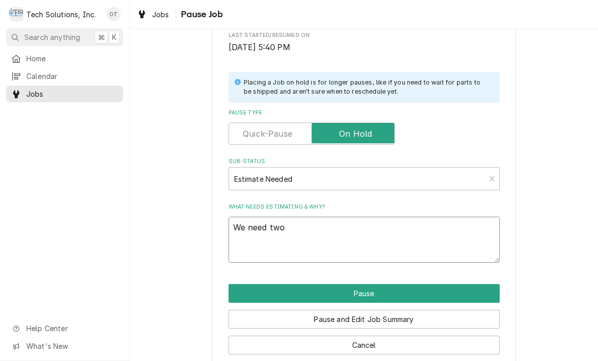
type textarea "We need two thermostats."
type textarea "x"
type textarea "Will need two thermostats."
type textarea "x"
type textarea "Will need two thermostats and heating"
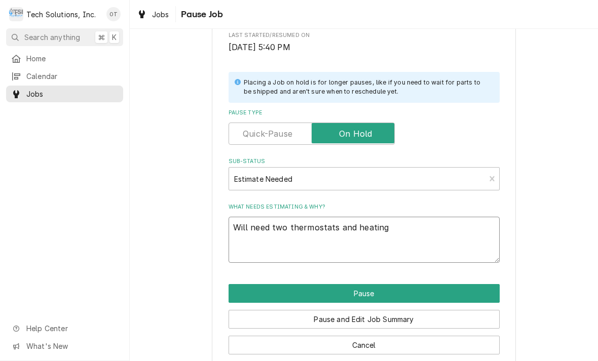
type textarea "x"
type textarea "Will need two thermostats and heating element."
type textarea "x"
type textarea "Will need two thermostats and heating element wire."
type textarea "x"
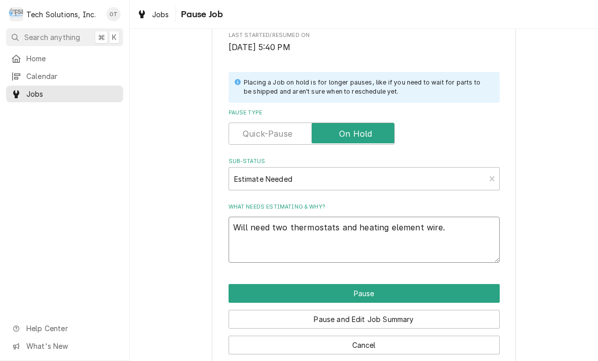
type textarea "Will need two thermostats and heating element wire estimated labor"
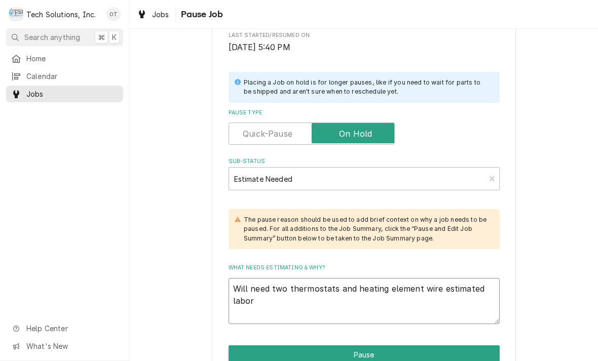
type textarea "x"
type textarea "Will need two thermostats and heating element wire estimated labor time"
type textarea "x"
type textarea "Will need two thermostats and heating element wire estimated labor time 15 hours"
type textarea "x"
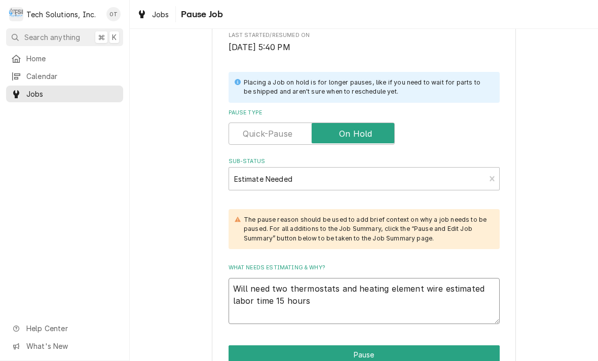
type textarea "Will need two thermostats and heating element wire estimated labor time 15 hour…"
type textarea "x"
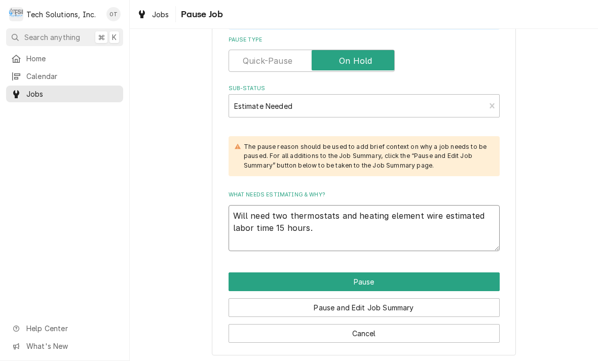
scroll to position [264, 0]
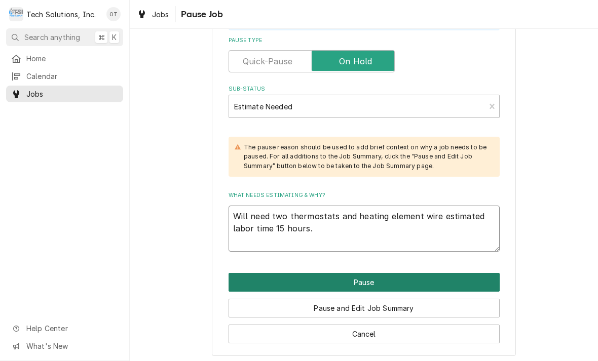
type textarea "Will need two thermostats and heating element wire estimated labor time 15 hour…"
click at [362, 273] on button "Pause" at bounding box center [364, 282] width 271 height 19
type textarea "x"
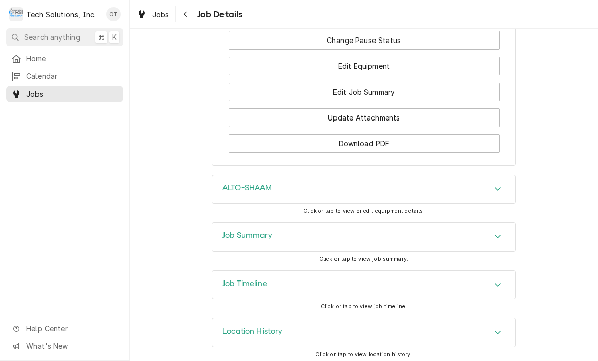
scroll to position [1187, 0]
click at [32, 55] on span "Home" at bounding box center [72, 58] width 92 height 11
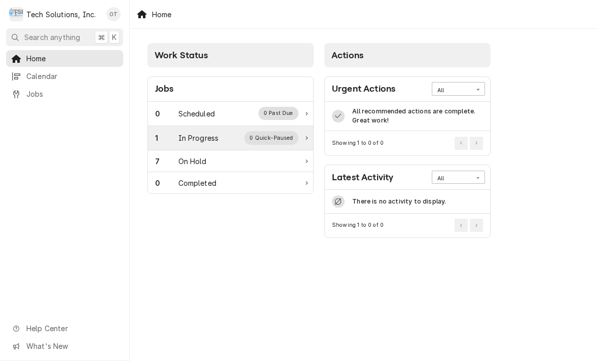
click at [197, 139] on div "In Progress" at bounding box center [198, 138] width 41 height 11
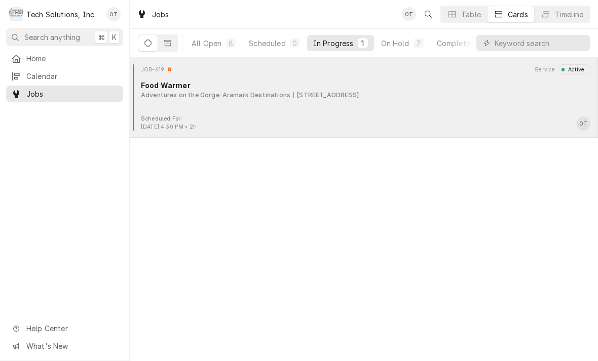
click at [281, 102] on div "JOB-619 Service Active Food Warmer Adventures on the Gorge-Aramark Destinations…" at bounding box center [364, 89] width 460 height 51
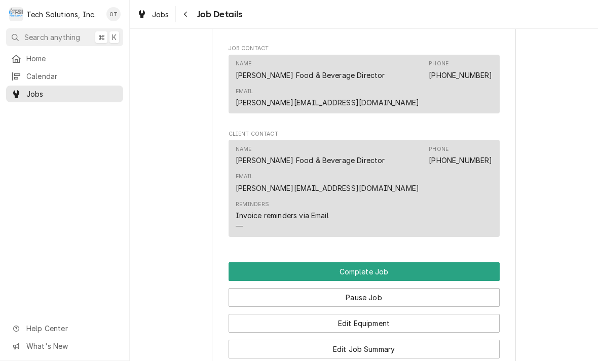
scroll to position [635, 0]
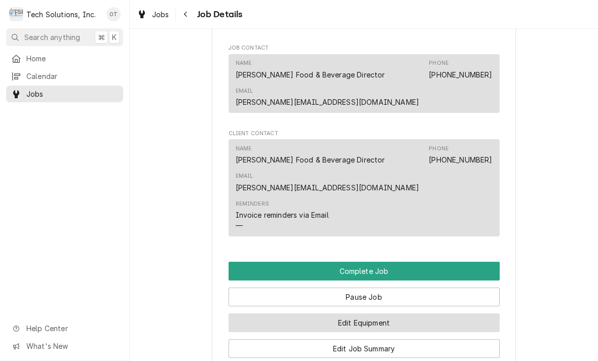
click at [365, 321] on button "Edit Equipment" at bounding box center [364, 323] width 271 height 19
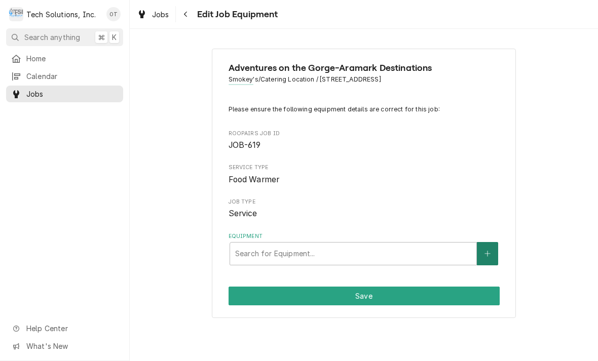
click at [485, 250] on icon "Create New Equipment" at bounding box center [488, 253] width 6 height 7
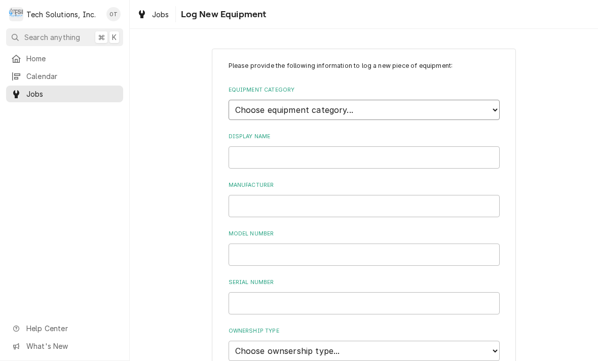
click at [488, 104] on select "Choose equipment category... Cooking Equipment Fryers Ice Machines Ovens and Ra…" at bounding box center [364, 110] width 271 height 20
select select "7"
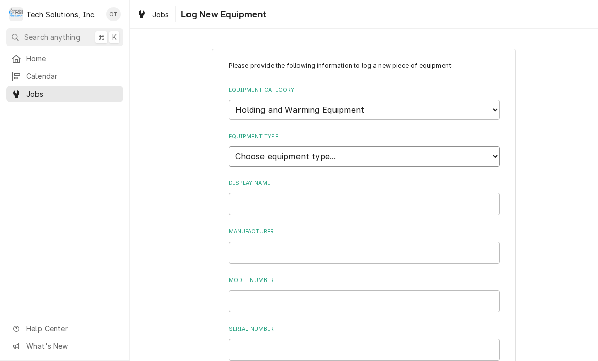
click at [493, 154] on select "Choose equipment type... Bun Warmer Dish and Tray Dispenser Display Cabinet Dra…" at bounding box center [364, 156] width 271 height 20
select select "61"
click at [272, 193] on input "Display Name" at bounding box center [364, 204] width 271 height 22
type input "VULCAN"
click at [277, 242] on input "Manufacturer" at bounding box center [364, 253] width 271 height 22
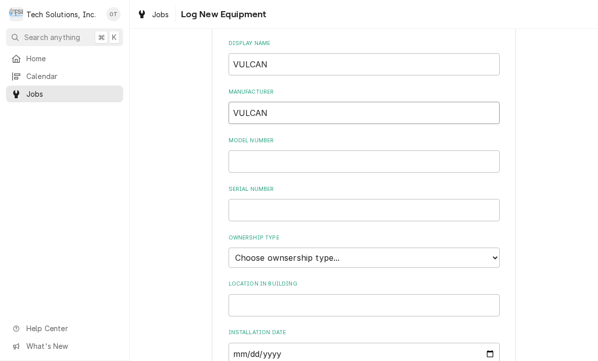
scroll to position [156, 0]
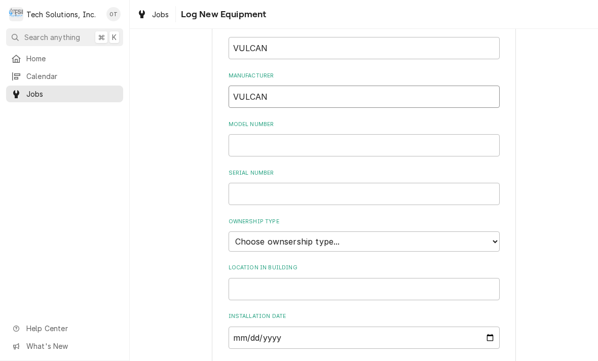
type input "VULCAN"
click at [261, 134] on input "Model Number" at bounding box center [364, 145] width 271 height 22
click at [262, 183] on input "Serial Number" at bounding box center [364, 194] width 271 height 22
click at [323, 137] on input "VHFA18" at bounding box center [364, 145] width 271 height 22
type input "VHFA18. ML#. 138071-FL"
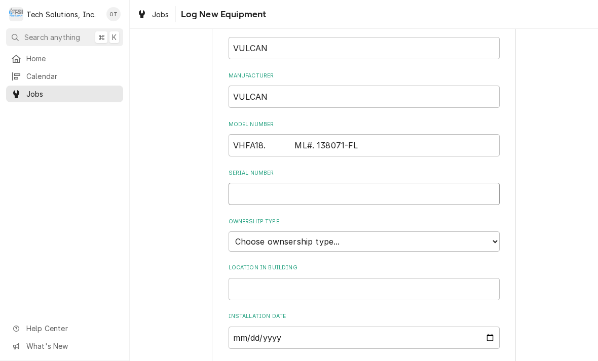
click at [252, 183] on input "Serial Number" at bounding box center [364, 194] width 271 height 22
type input "521015549"
click at [493, 232] on select "Choose ownsership type... Unknown Owned Leased Rented" at bounding box center [364, 242] width 271 height 20
select select "1"
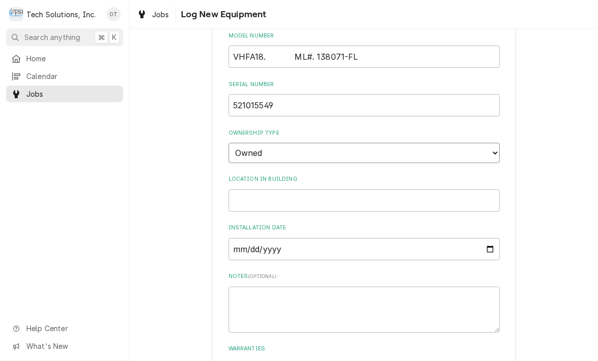
scroll to position [250, 0]
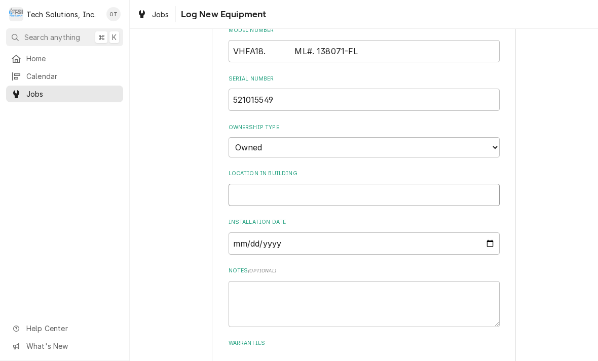
click at [273, 184] on input "Location in Building" at bounding box center [364, 195] width 271 height 22
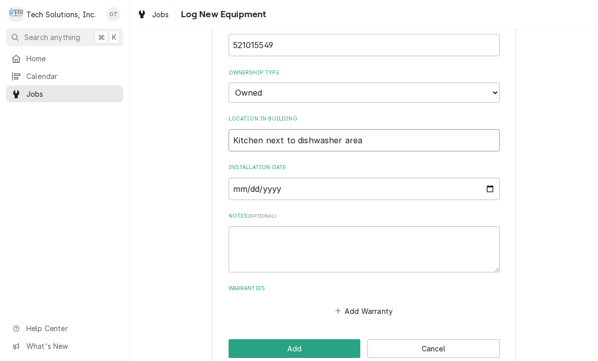
scroll to position [305, 0]
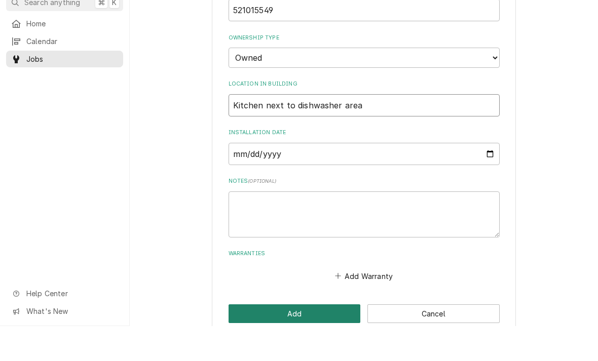
type input "Kitchen next to dishwasher area"
click at [293, 340] on button "Add" at bounding box center [295, 349] width 132 height 19
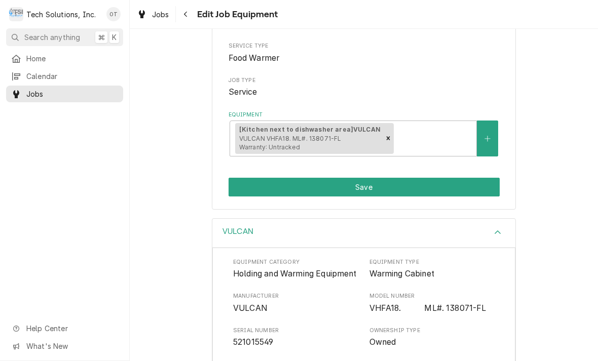
scroll to position [118, 0]
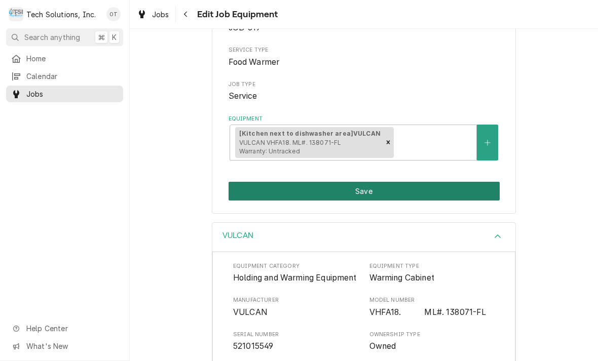
click at [356, 182] on button "Save" at bounding box center [364, 191] width 271 height 19
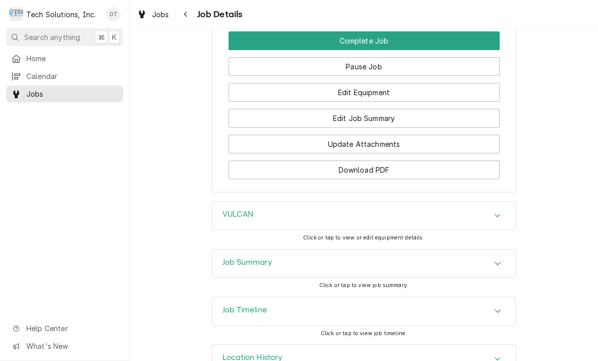
scroll to position [866, 0]
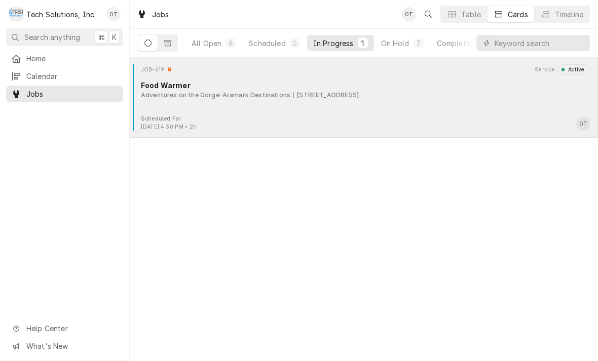
click at [319, 95] on div "[STREET_ADDRESS]" at bounding box center [325, 95] width 65 height 9
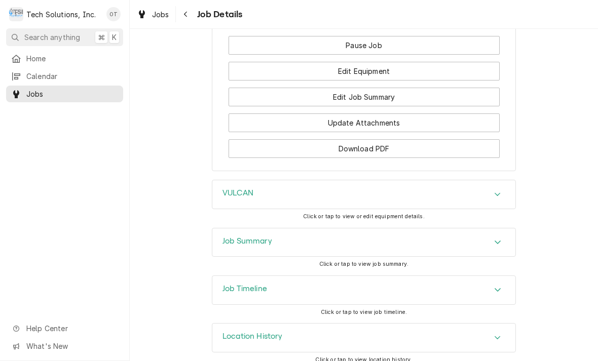
scroll to position [878, 0]
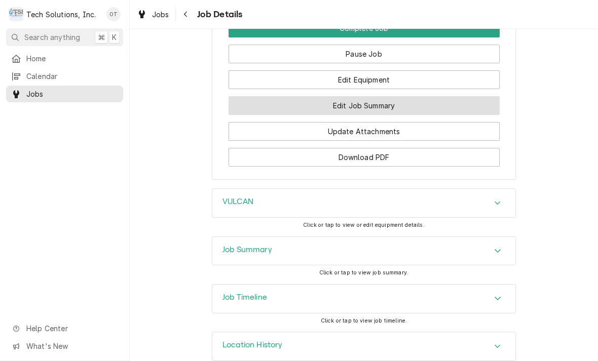
click at [371, 106] on button "Edit Job Summary" at bounding box center [364, 105] width 271 height 19
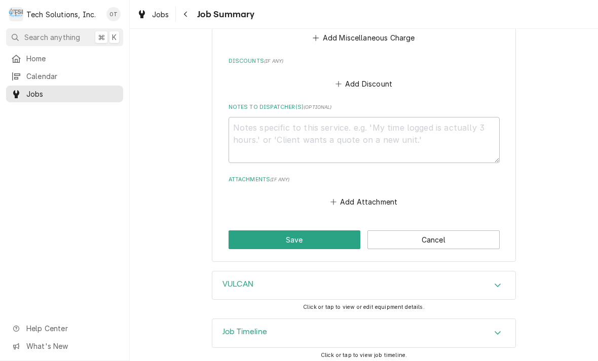
scroll to position [498, 0]
click at [367, 198] on button "Add Attachment" at bounding box center [363, 203] width 71 height 14
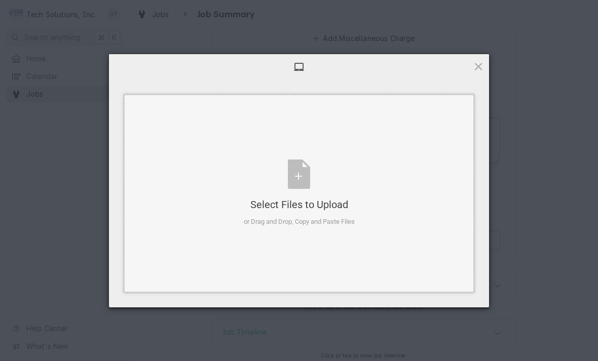
click at [298, 176] on div "Select Files to Upload or Drag and Drop, Copy and Paste Files" at bounding box center [299, 193] width 111 height 67
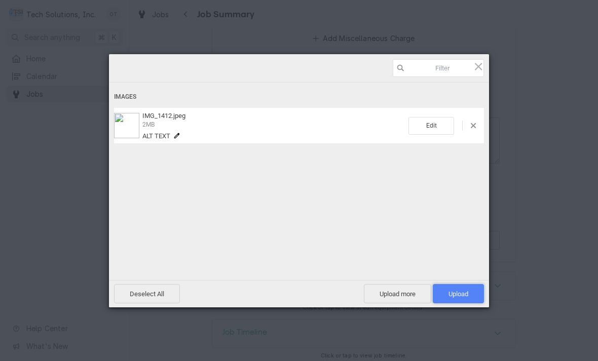
click at [462, 289] on span "Upload 1" at bounding box center [458, 293] width 51 height 19
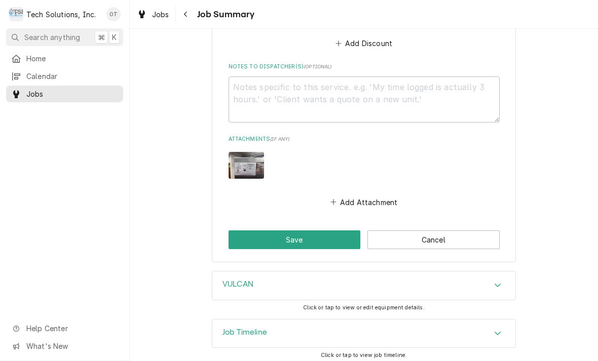
scroll to position [538, 0]
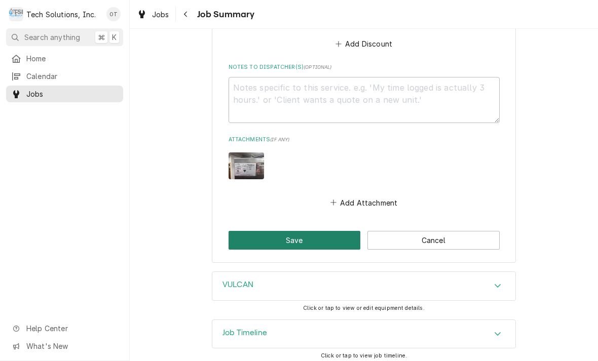
click at [292, 232] on button "Save" at bounding box center [295, 240] width 132 height 19
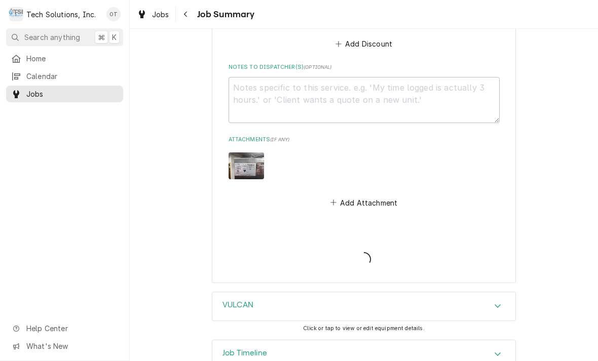
type textarea "x"
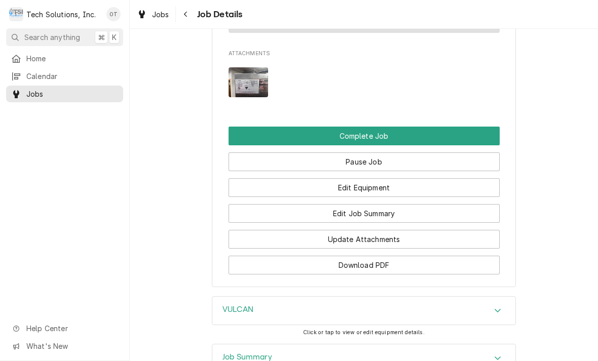
scroll to position [920, 0]
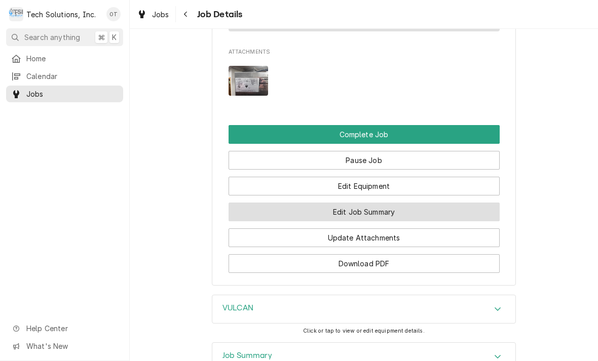
click at [360, 205] on button "Edit Job Summary" at bounding box center [364, 212] width 271 height 19
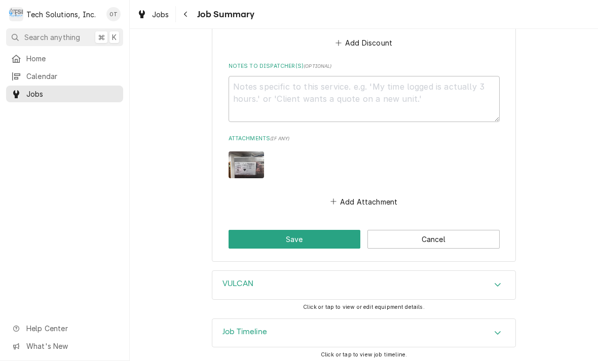
scroll to position [538, 0]
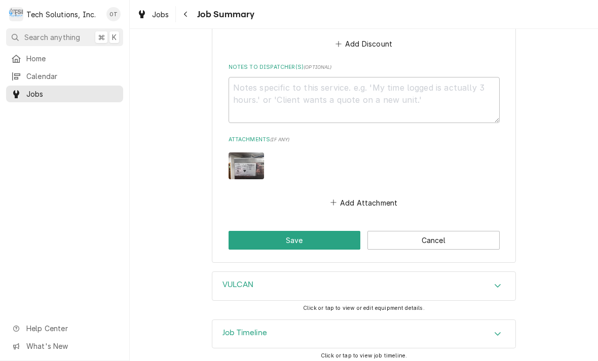
type textarea "x"
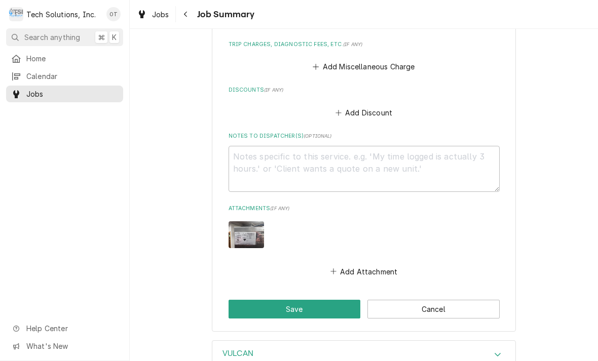
scroll to position [460, 0]
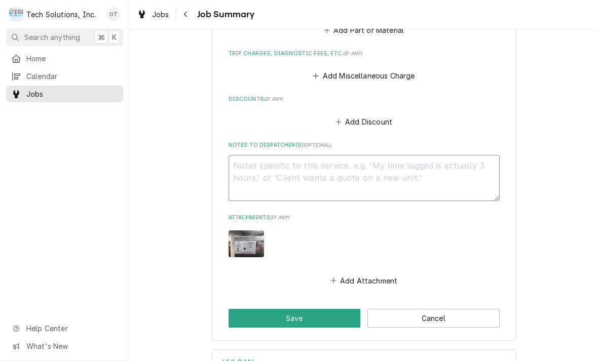
click at [272, 171] on textarea "Notes to Dispatcher(s) ( optional )" at bounding box center [364, 178] width 271 height 46
type textarea "x"
type textarea "Ins"
type textarea "x"
type textarea "Insta"
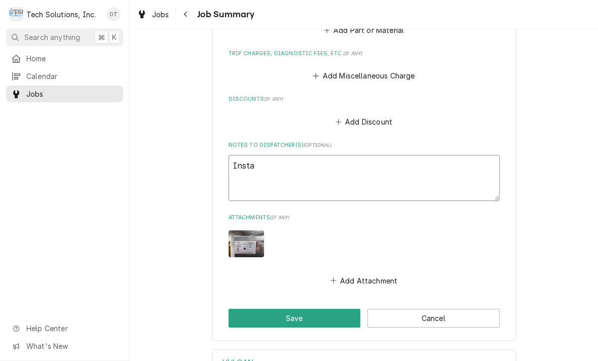
type textarea "x"
type textarea "Install"
type textarea "x"
type textarea "Installed"
type textarea "x"
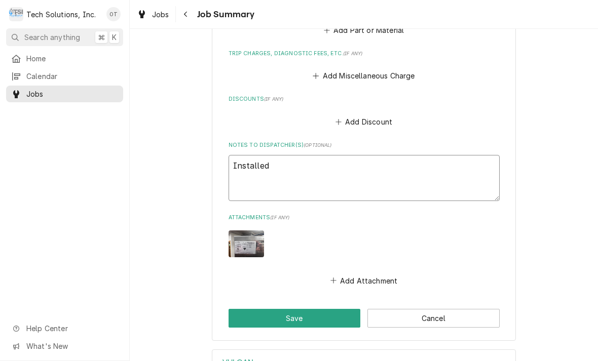
type textarea "Installed one"
type textarea "x"
type textarea "Installed on"
type textarea "x"
type textarea "Installed o"
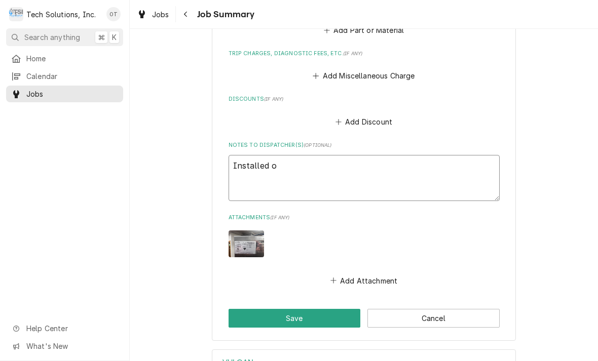
type textarea "x"
type textarea "Installed"
type textarea "x"
type textarea "Installed 1"
type textarea "x"
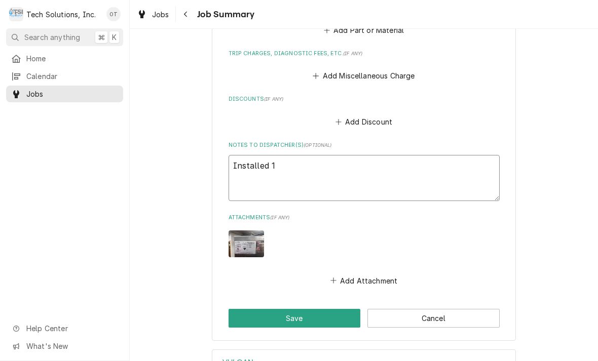
type textarea "Installed 1"
type textarea "x"
type textarea "Installed 1 ask"
type textarea "x"
type textarea "Installed 1 axiom"
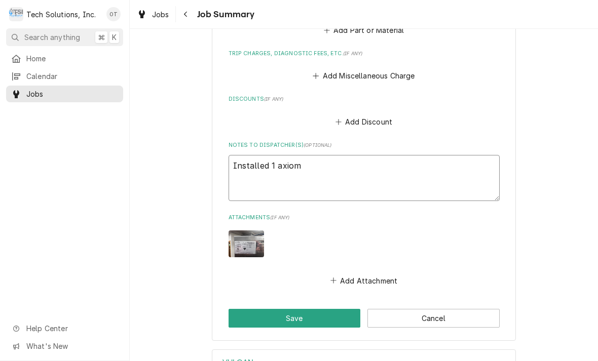
type textarea "x"
type textarea "Installed 1 axiom fan"
type textarea "x"
type textarea "Installed 1 axiom fan"
type textarea "x"
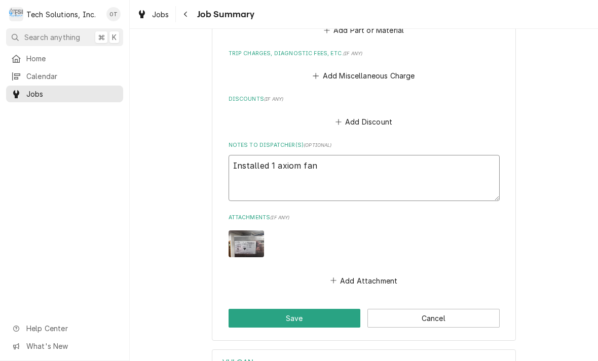
type textarea "Installed 1 axiom fan M"
type textarea "x"
type textarea "Installed 1 axiom fan MO"
type textarea "x"
type textarea "Installed 1 axiom fan MOD"
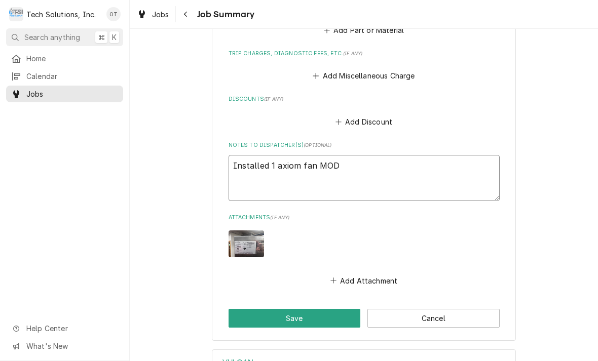
type textarea "x"
type textarea "Installed 1 axiom fan MODE"
type textarea "x"
type textarea "Installed 1 axiom fan MODEL"
type textarea "x"
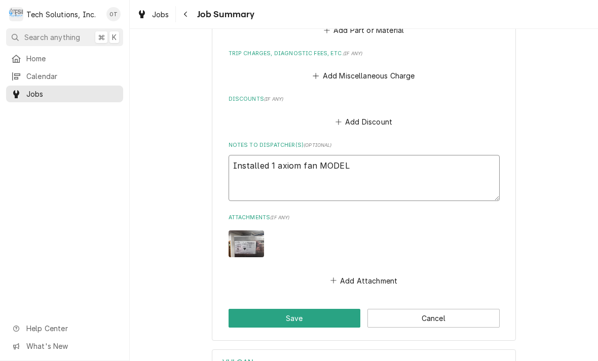
type textarea "Installed 1 axiom fan MODEL"
type textarea "x"
type textarea "Installed 1 axiom fan MODEL #"
type textarea "x"
type textarea "Installed 1 axiom fan MODEL #"
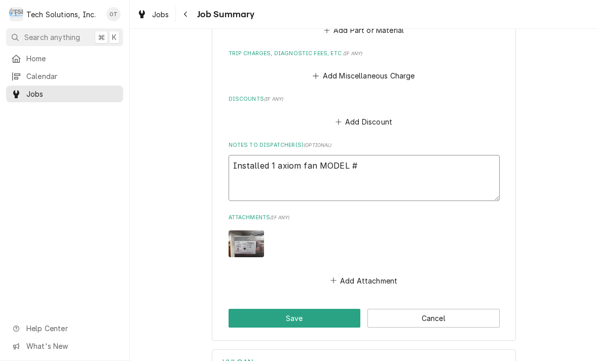
type textarea "x"
type textarea "Installed 1 axiom fan MODEL # U"
type textarea "x"
type textarea "Installed 1 axiom fan MODEL # UF"
type textarea "x"
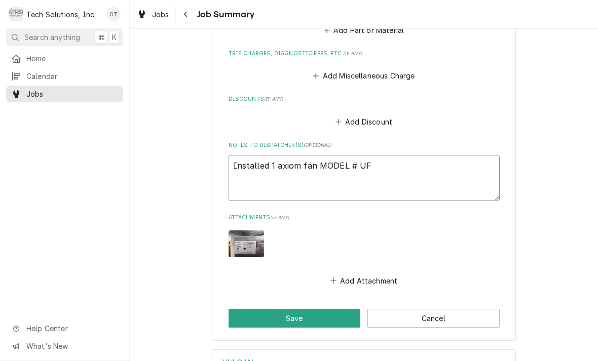
type textarea "Installed 1 axiom fan MODEL # UF1"
type textarea "x"
type textarea "Installed 1 axiom fan MODEL # UF12"
type textarea "x"
type textarea "Installed 1 axiom fan MODEL # UF12A"
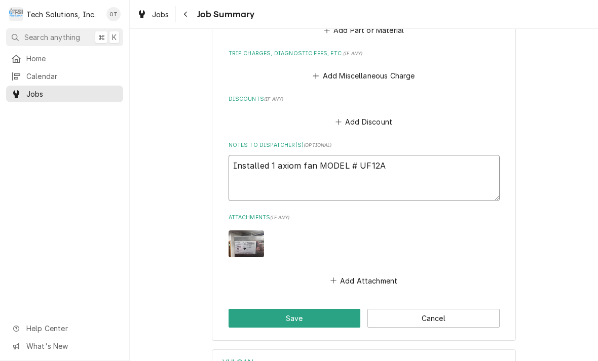
type textarea "x"
type textarea "Installed 1 axiom fan MODEL # UF12AM"
type textarea "x"
type textarea "Installed 1 axiom fan MODEL # UF12AM1"
type textarea "x"
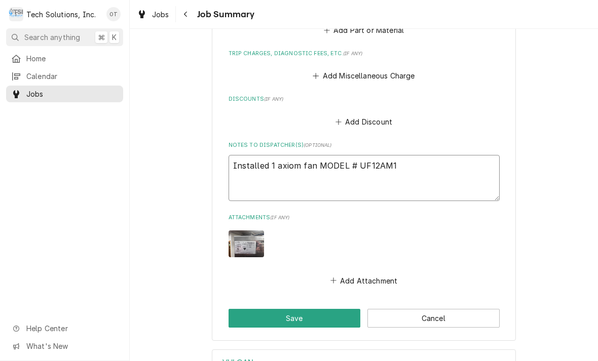
type textarea "Installed 1 axiom fan MODEL # UF12AM12"
type textarea "x"
type textarea "Installed 1 axiom fan MODEL # UF12AM12"
type textarea "x"
type textarea "Installed 1 axiom fan MODEL # UF12AM12"
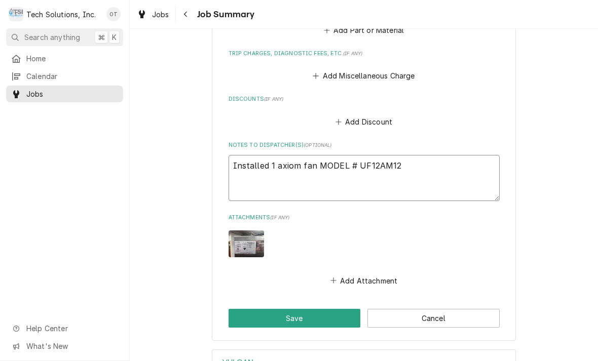
type textarea "x"
type textarea "Installed 1 axiom fan MODEL # UF12AM12 A"
type textarea "x"
type textarea "Installed 1 axiom fan MODEL # UF12AM12 AC"
type textarea "x"
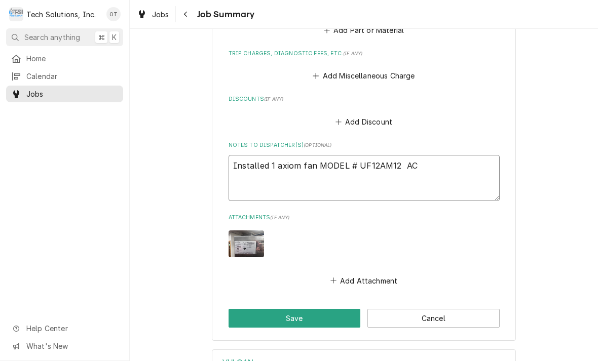
type textarea "Installed 1 axiom fan MODEL # UF12AM12 AC"
type textarea "x"
type textarea "Installed 1 axiom fan MODEL # UF12AM12 AC 1"
type textarea "x"
type textarea "Installed 1 axiom fan MODEL # UF12AM12 AC 11"
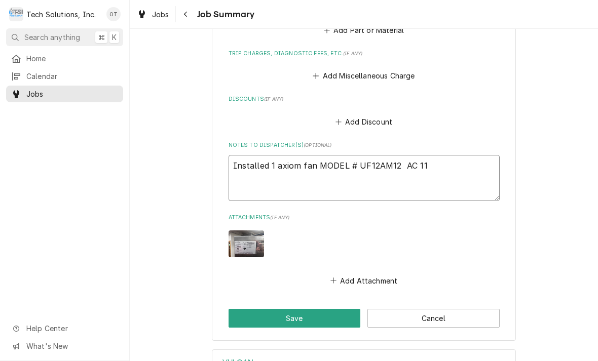
type textarea "x"
type textarea "Installed 1 axiom fan MODEL # UF12AM12 AC 115"
type textarea "x"
type textarea "Installed 1 axiom fan MODEL # UF12AM12 AC 115"
type textarea "x"
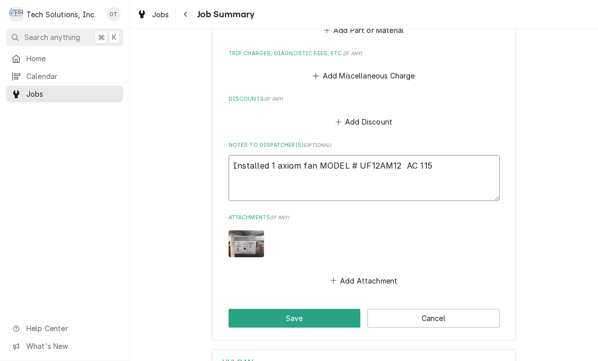
type textarea "Installed 1 axiom fan MODEL # UF12AM12 AC 115."
type textarea "x"
type textarea "Installed 1 axiom fan MODEL # UF12AM12 AC 115."
type textarea "x"
type textarea "Installed 1 axiom fan MODEL # UF12AM12 AC 115. 1"
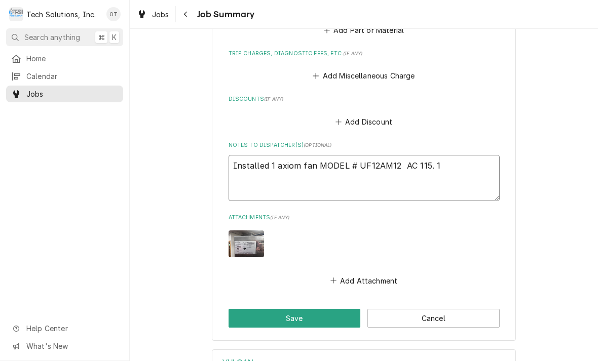
type textarea "x"
type textarea "Installed 1 axiom fan MODEL # UF12AM12 AC 115. 15"
type textarea "x"
type textarea "Installed 1 axiom fan MODEL # UF12AM12 AC 115. 15/"
type textarea "x"
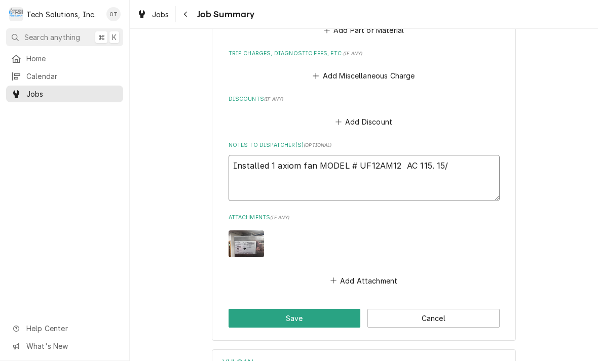
type textarea "Installed 1 axiom fan MODEL # UF12AM12 AC 115. 15/3"
type textarea "x"
type textarea "Installed 1 axiom fan MODEL # UF12AM12 AC 115. 15/31"
type textarea "x"
type textarea "Installed 1 axiom fan MODEL # UF12AM12 AC 115. 15/31"
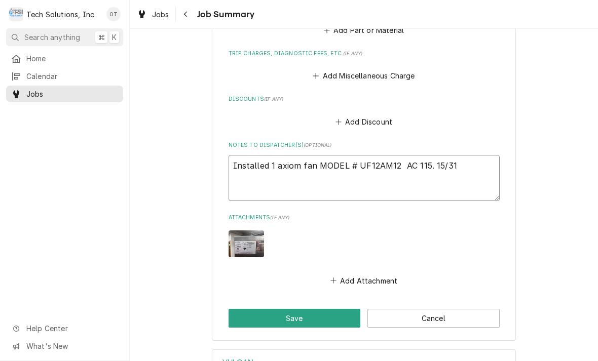
type textarea "x"
type textarea "Installed 1 axiom fan MODEL # UF12AM12 AC 115. 15/31 W"
type textarea "x"
type textarea "Installed 1 axiom fan MODEL # UF12AM12 AC 115. 15/31 WA"
type textarea "x"
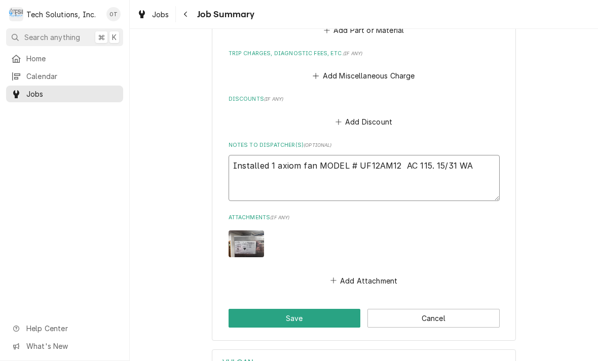
type textarea "Installed 1 axiom fan MODEL # UF12AM12 AC 115. 15/31 WAT"
type textarea "x"
type textarea "Installed 1 axiom fan MODEL # UF12AM12 AC 115. 15/31 WATT"
type textarea "x"
type textarea "Installed 1 axiom fan MODEL # UF12AM12 AC 115. 15/31 WATT"
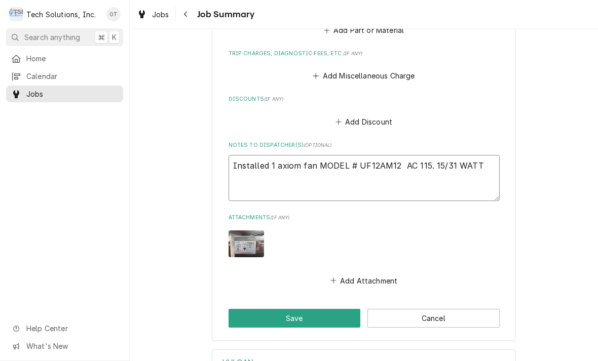
type textarea "x"
type textarea "Installed 1 axiom fan MODEL # UF12AM12 AC 115. 15/31 WATT f"
type textarea "x"
type textarea "Installed 1 axiom fan MODEL # UF12AM12 AC 115. 15/31 WATT fro"
type textarea "x"
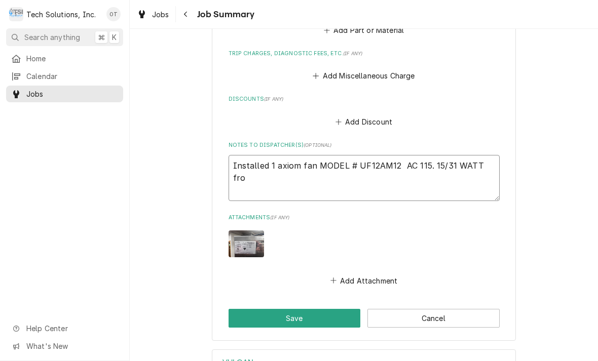
type textarea "Installed 1 axiom fan MODEL # UF12AM12 AC 115. 15/31 WATT from"
type textarea "x"
type textarea "Installed 1 axiom fan MODEL # UF12AM12 AC 115. 15/31 WATT from band"
type textarea "x"
type textarea "Installed 1 axiom fan MODEL # UF12AM12 AC 115. 15/31 WATT from Bastock"
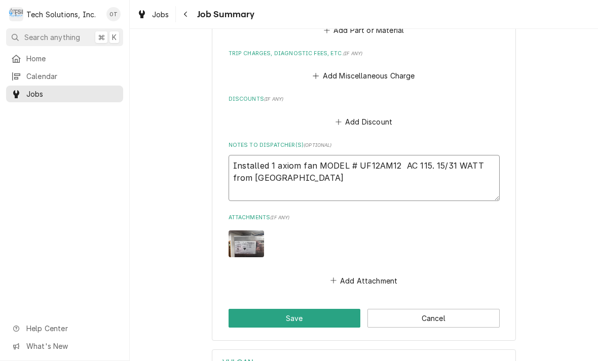
type textarea "x"
type textarea "Installed 1 axiom fan MODEL # UF12AM12 AC 115. 15/31 WATT from Bastoc"
type textarea "x"
type textarea "Installed 1 axiom fan MODEL # UF12AM12 AC 115. 15/31 WATT from Basto"
type textarea "x"
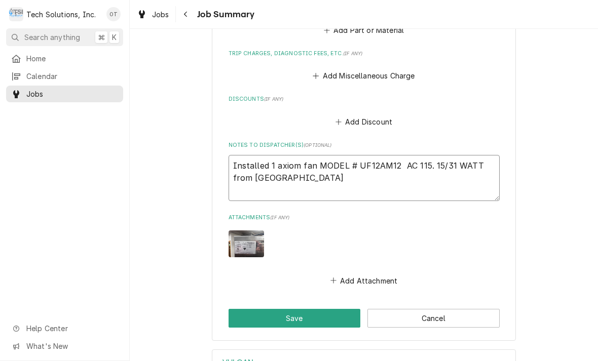
type textarea "Installed 1 axiom fan MODEL # UF12AM12 AC 115. 15/31 WATT from Bast"
type textarea "x"
type textarea "Installed 1 axiom fan MODEL # UF12AM12 AC 115. 15/31 WATT from Bas"
type textarea "x"
type textarea "Installed 1 axiom fan MODEL # UF12AM12 AC 115. 15/31 WATT from Ba"
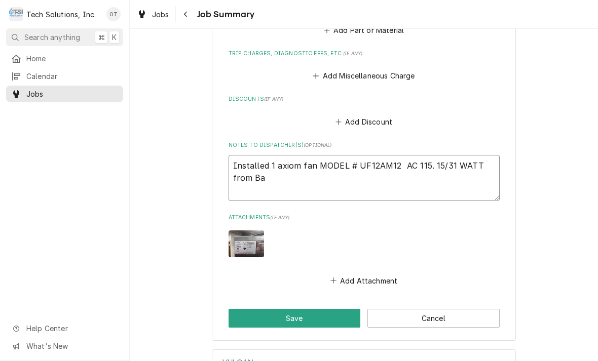
type textarea "x"
type textarea "Installed 1 axiom fan MODEL # UF12AM12 AC 115. 15/31 WATT from B"
type textarea "x"
type textarea "Installed 1 axiom fan MODEL # UF12AM12 AC 115. 15/31 WATT from"
type textarea "x"
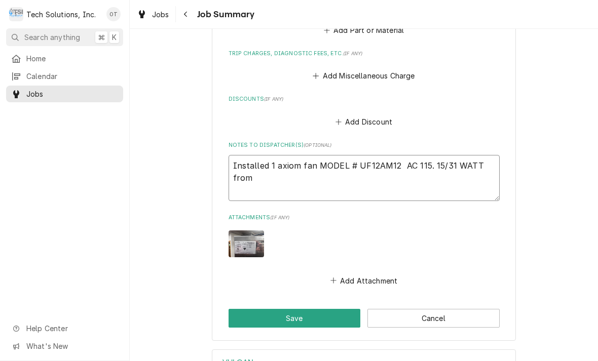
type textarea "Installed 1 axiom fan MODEL # UF12AM12 AC 115. 15/31 WATT from V"
type textarea "x"
type textarea "Installed 1 axiom fan MODEL # UF12AM12 AC 115. 15/31 WATT from VA"
type textarea "x"
type textarea "Installed 1 axiom fan MODEL # UF12AM12 AC 115. 15/31 WATT from VAN"
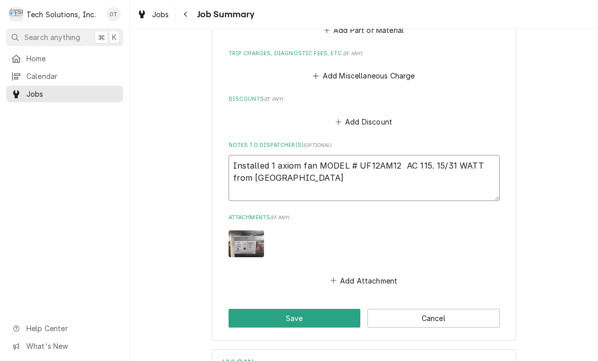
type textarea "x"
type textarea "Installed 1 axiom fan MODEL # UF12AM12 AC 115. 15/31 WATT from VAN"
type textarea "x"
type textarea "Installed 1 axiom fan MODEL # UF12AM12 AC 115. 15/31 WATT from VAN S"
type textarea "x"
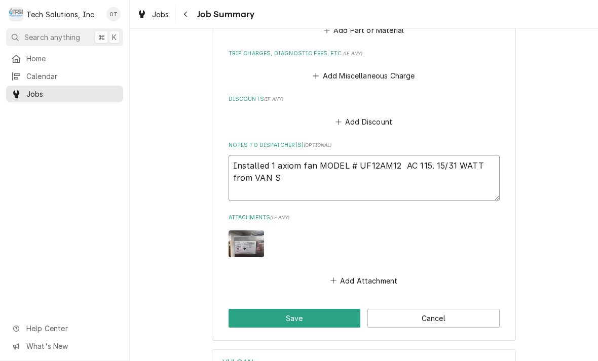
type textarea "Installed 1 axiom fan MODEL # UF12AM12 AC 115. 15/31 WATT from VAN ST"
type textarea "x"
type textarea "Installed 1 axiom fan MODEL # UF12AM12 AC 115. 15/31 WATT from VAN STO"
type textarea "x"
type textarea "Installed 1 axiom fan MODEL # UF12AM12 AC 115. 15/31 WATT from VAN STOC"
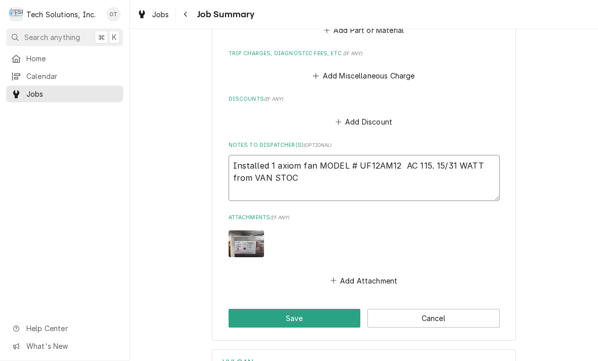
type textarea "x"
type textarea "Installed 1 axiom fan MODEL # UF12AM12 AC 115. 15/31 WATT from VAN STOCK"
type textarea "x"
type textarea "Installed 1 axiom fan MODEL # UF12AM12 AC 115. 15/31 WATT from VAN STOCK"
type textarea "x"
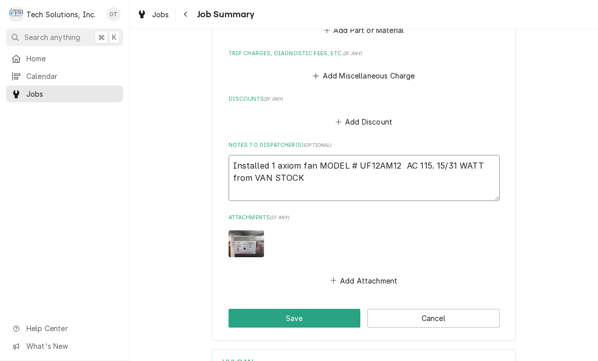
type textarea "Installed 1 axiom fan MODEL # UF12AM12 AC 115. 15/31 WATT from VAN STOCK."
type textarea "x"
type textarea "Installed 1 axiom fan MODEL # UF12AM12 AC 115. 15/31 WATT from VAN STOCK."
type textarea "x"
type textarea "Installed 1 axiom fan MODEL # UF12AM12 AC 115. 15/31 WATT from VAN STOCK."
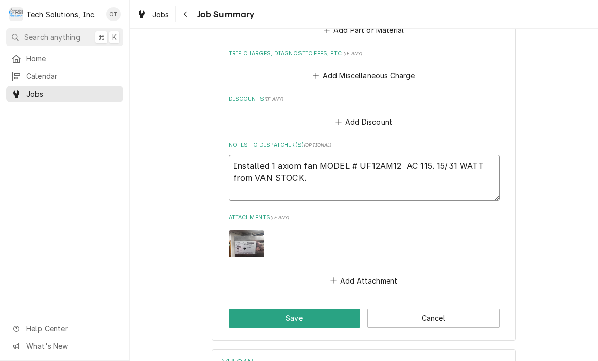
type textarea "x"
type textarea "Installed 1 axiom fan MODEL # UF12AM12 AC 115. 15/31 WATT from VAN STOCK. M"
type textarea "x"
type textarea "Installed 1 axiom fan MODEL # UF12AM12 AC 115. 15/31 WATT from VAN STOCK. ME"
type textarea "x"
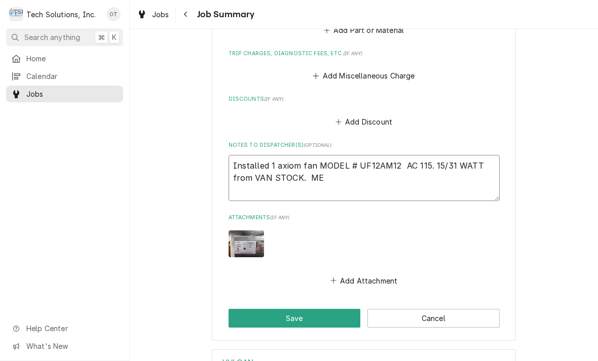
type textarea "Installed 1 axiom fan MODEL # UF12AM12 AC 115. 15/31 WATT from VAN STOCK. MEC"
type textarea "x"
type textarea "Installed 1 axiom fan MODEL # UF12AM12 AC 115. 15/31 WATT from VAN STOCK. MECH"
type textarea "x"
type textarea "Installed 1 axiom fan MODEL # UF12AM12 AC 115. 15/31 WATT from VAN STOCK. MEC"
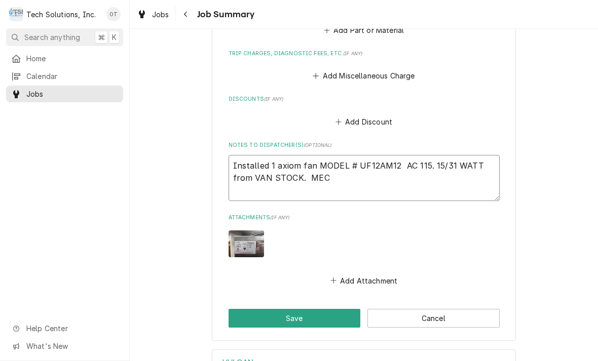
type textarea "x"
type textarea "Installed 1 axiom fan MODEL # UF12AM12 AC 115. 15/31 WATT from VAN STOCK. ME"
type textarea "x"
type textarea "Installed 1 axiom fan MODEL # UF12AM12 AC 115. 15/31 WATT from VAN STOCK. M"
type textarea "x"
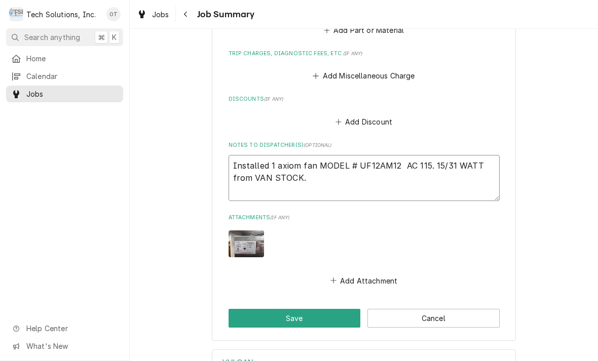
type textarea "Installed 1 axiom fan MODEL # UF12AM12 AC 115. 15/31 WATT from VAN STOCK. ["
type textarea "x"
type textarea "Installed 1 axiom fan MODEL # UF12AM12 AC 115. 15/31 WATT from VAN STOCK. ["
type textarea "x"
type textarea "Installed 1 axiom fan MODEL # UF12AM12 AC 115. 15/31 WATT from VAN STOCK. [ M"
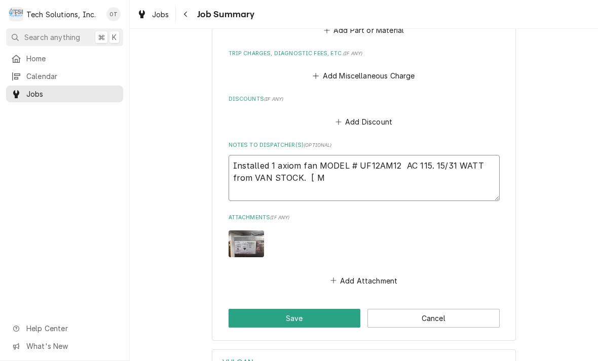
type textarea "x"
type textarea "Installed 1 axiom fan MODEL # UF12AM12 AC 115. 15/31 WATT from VAN STOCK. [ ME"
type textarea "x"
type textarea "Installed 1 axiom fan MODEL # UF12AM12 AC 115. 15/31 WATT from VAN STOCK. [ MEC"
type textarea "x"
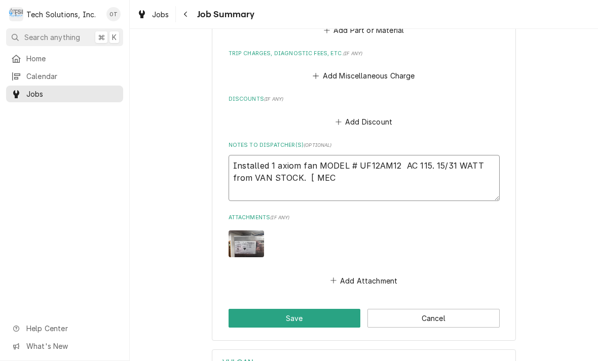
type textarea "Installed 1 axiom fan MODEL # UF12AM12 AC 115. 15/31 WATT from VAN STOCK. [ MECH"
type textarea "x"
type textarea "Installed 1 axiom fan MODEL # UF12AM12 AC 115. 15/31 WATT from VAN STOCK. [ MEC…"
type textarea "x"
type textarea "Installed 1 axiom fan MODEL # UF12AM12 AC 115. 15/31 WATT from VAN STOCK. [ MEC…"
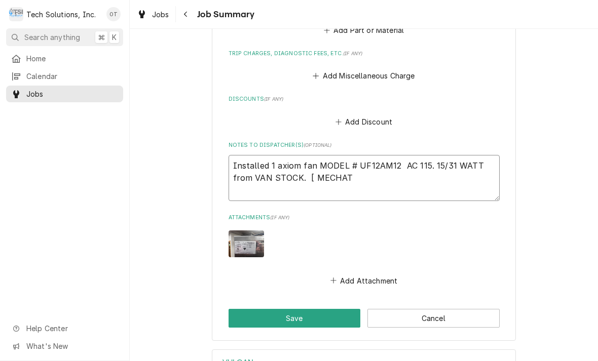
type textarea "x"
type textarea "Installed 1 axiom fan MODEL # UF12AM12 AC 115. 15/31 WATT from VAN STOCK. [ MEC…"
type textarea "x"
type textarea "Installed 1 axiom fan MODEL # UF12AM12 AC 115. 15/31 WATT from VAN STOCK. [ MEC…"
type textarea "x"
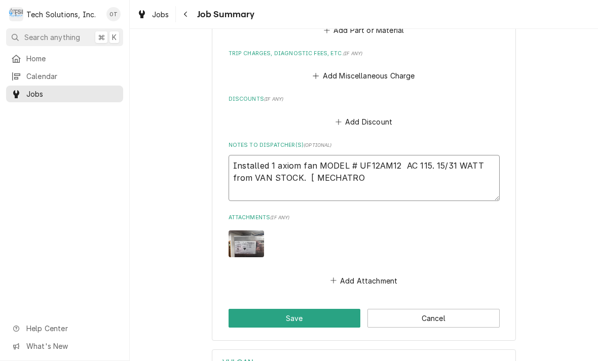
type textarea "Installed 1 axiom fan MODEL # UF12AM12 AC 115. 15/31 WATT from VAN STOCK. [ MEC…"
type textarea "x"
type textarea "Installed 1 axiom fan MODEL # UF12AM12 AC 115. 15/31 WATT from VAN STOCK. [ MEC…"
type textarea "x"
type textarea "Installed 1 axiom fan MODEL # UF12AM12 AC 115. 15/31 WATT from VAN STOCK. [ MEC…"
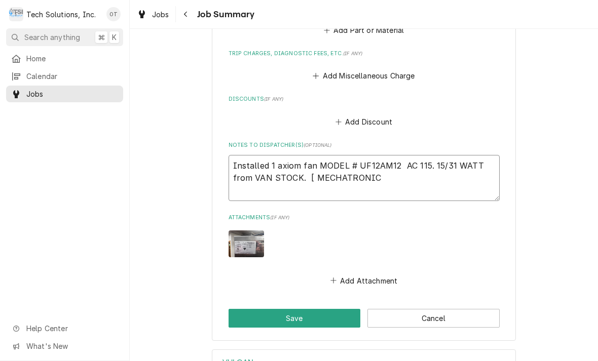
type textarea "x"
type textarea "Installed 1 axiom fan MODEL # UF12AM12 AC 115. 15/31 WATT from VAN STOCK. [ MEC…"
type textarea "x"
type textarea "Installed 1 axiom fan MODEL # UF12AM12 AC 115. 15/31 WATT from VAN STOCK. [ MEC…"
type textarea "x"
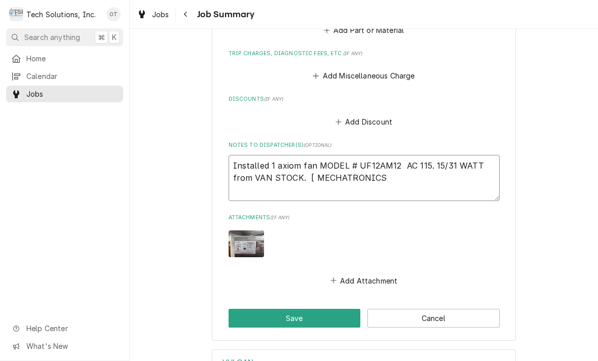
type textarea "Installed 1 axiom fan MODEL # UF12AM12 AC 115. 15/31 WATT from VAN STOCK. [ MEC…"
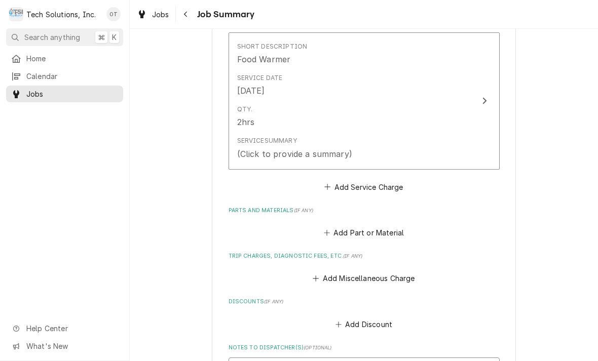
scroll to position [255, 0]
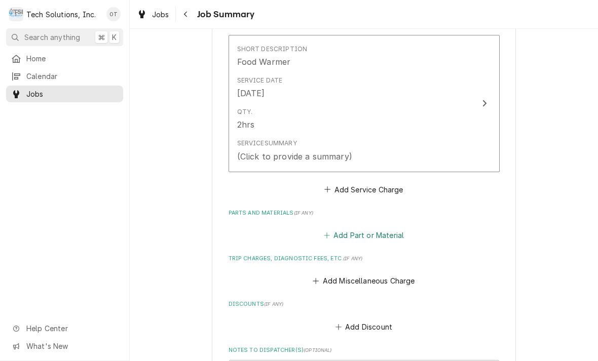
click at [371, 229] on button "Add Part or Material" at bounding box center [364, 236] width 84 height 14
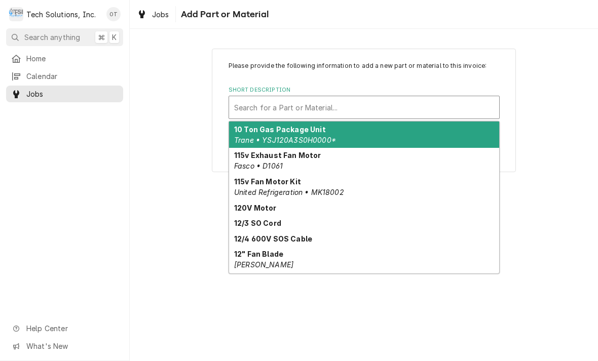
click at [308, 157] on strong "115v Exhaust Fan Motor" at bounding box center [277, 155] width 87 height 9
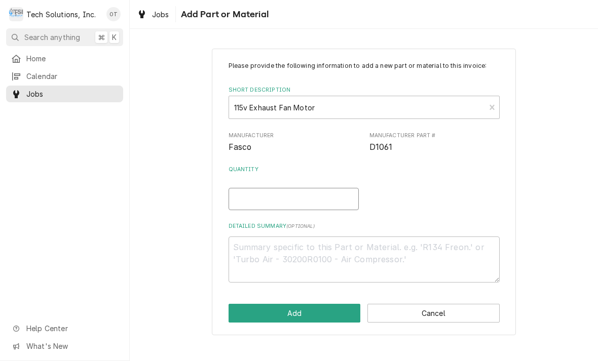
click at [260, 193] on input "Quantity" at bounding box center [294, 199] width 130 height 22
click at [267, 145] on span "Fasco" at bounding box center [294, 147] width 130 height 12
click at [410, 148] on span "D1061" at bounding box center [435, 147] width 130 height 12
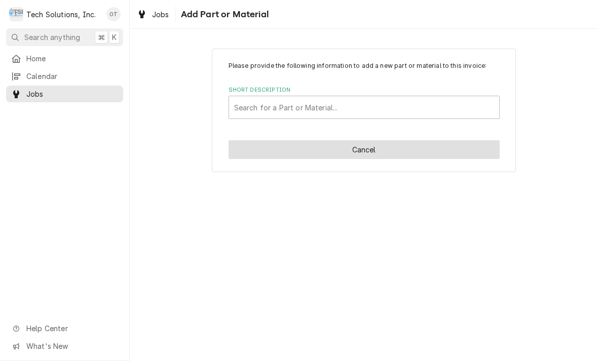
click at [355, 148] on button "Cancel" at bounding box center [364, 149] width 271 height 19
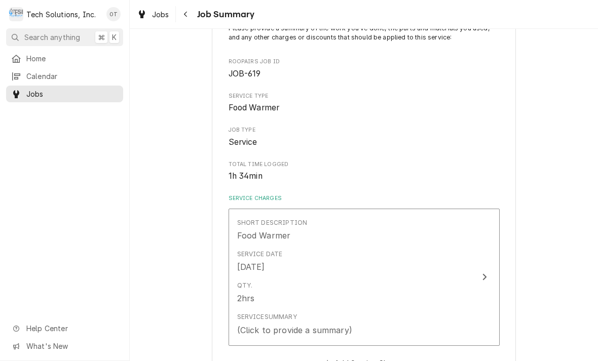
scroll to position [115, 0]
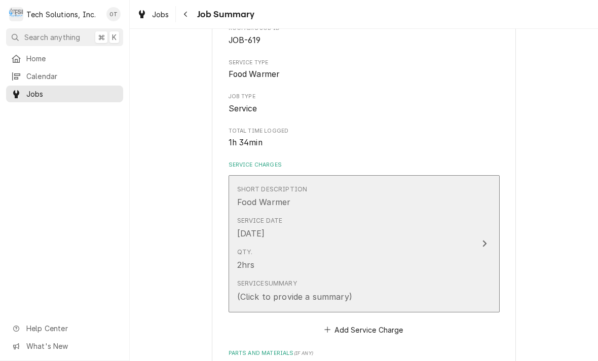
click at [484, 244] on icon "Update Line Item" at bounding box center [484, 244] width 5 height 8
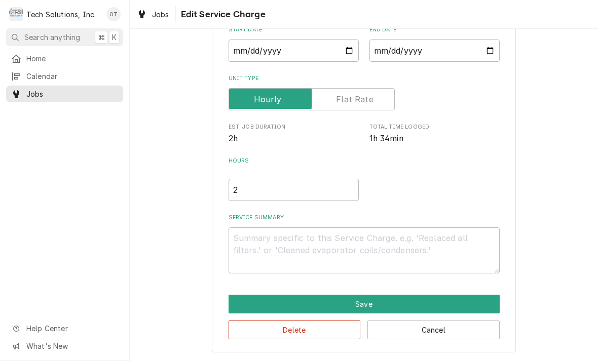
scroll to position [106, 0]
click at [249, 239] on textarea "Service Summary" at bounding box center [364, 251] width 271 height 46
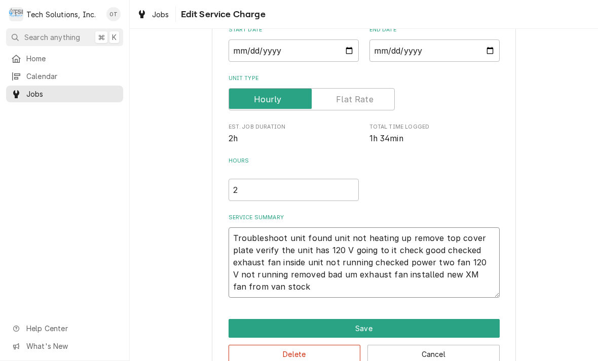
click at [445, 271] on textarea "Troubleshoot unit found unit not heating up remove top cover plate verify the u…" at bounding box center [364, 263] width 271 height 70
click at [270, 285] on textarea "Troubleshoot unit found unit not heating up remove top cover plate verify the u…" at bounding box center [364, 263] width 271 height 70
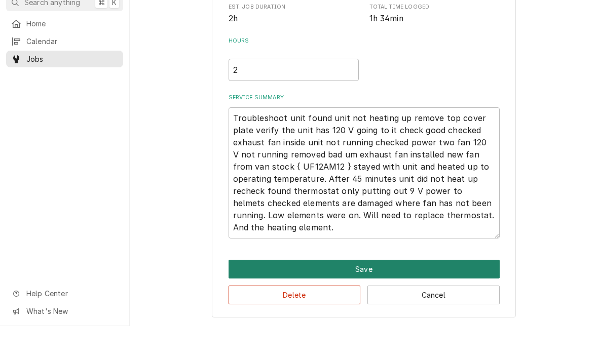
click at [362, 295] on button "Save" at bounding box center [364, 304] width 271 height 19
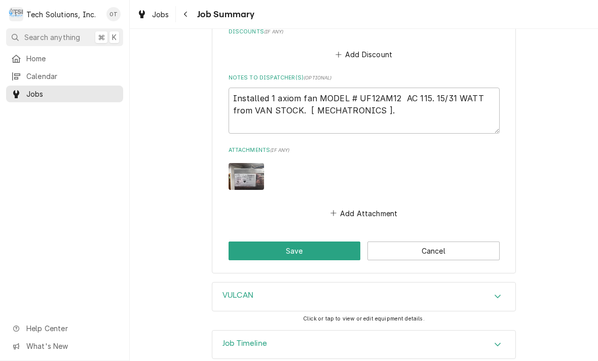
scroll to position [649, 0]
click at [416, 113] on textarea "Installed 1 axiom fan MODEL # UF12AM12 AC 115. 15/31 WATT from VAN STOCK. [ MEC…" at bounding box center [364, 111] width 271 height 46
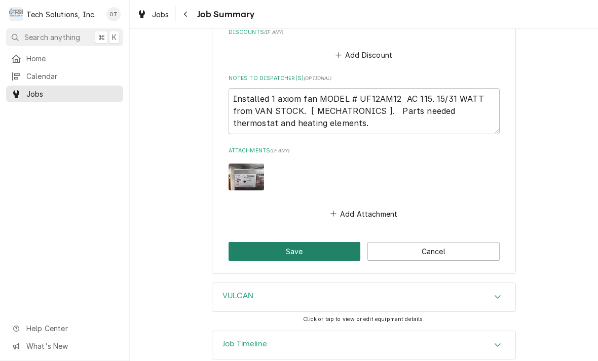
click at [297, 242] on button "Save" at bounding box center [295, 251] width 132 height 19
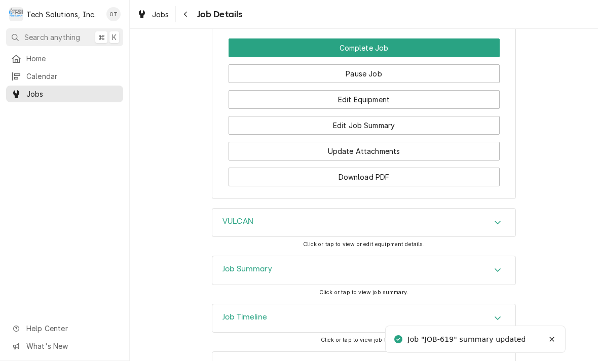
scroll to position [984, 0]
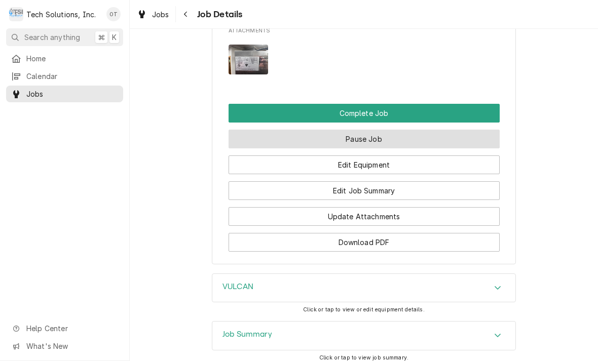
click at [370, 132] on button "Pause Job" at bounding box center [364, 139] width 271 height 19
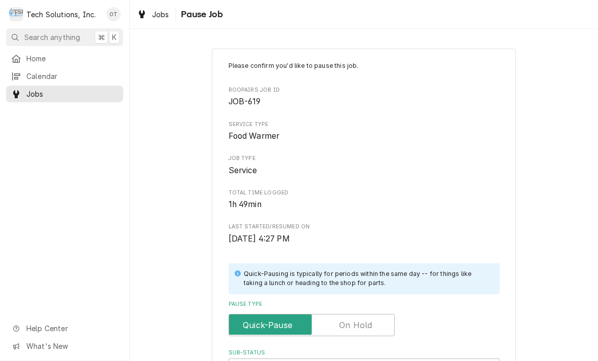
click at [354, 323] on label "Pause Type" at bounding box center [312, 325] width 166 height 22
click at [354, 323] on input "Pause Type" at bounding box center [311, 325] width 157 height 22
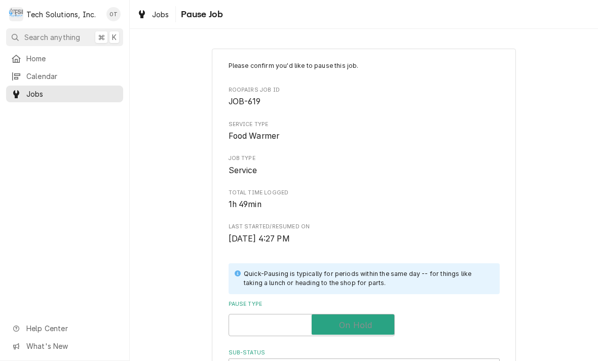
checkbox input "true"
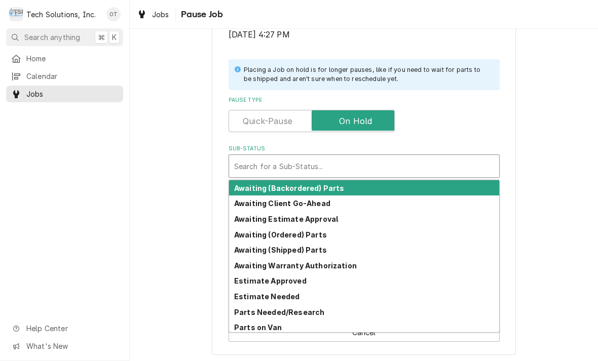
scroll to position [204, 0]
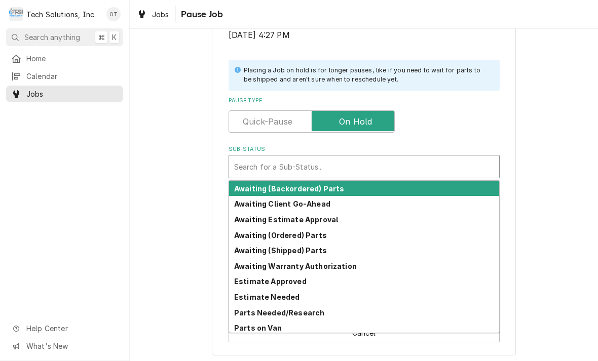
click at [287, 231] on strong "Awaiting (Ordered) Parts" at bounding box center [280, 235] width 93 height 9
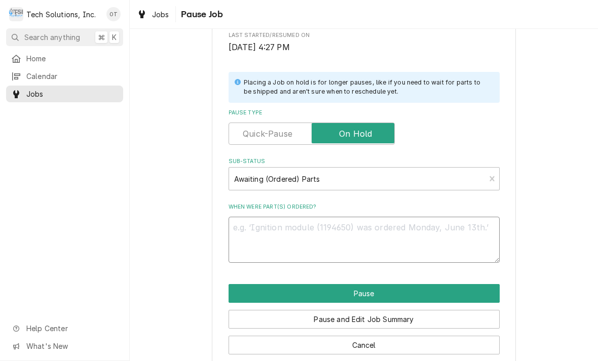
click at [287, 227] on textarea "When were part(s) ordered?" at bounding box center [364, 240] width 271 height 46
type textarea "x"
type textarea "Par"
type textarea "x"
type textarea "Parts"
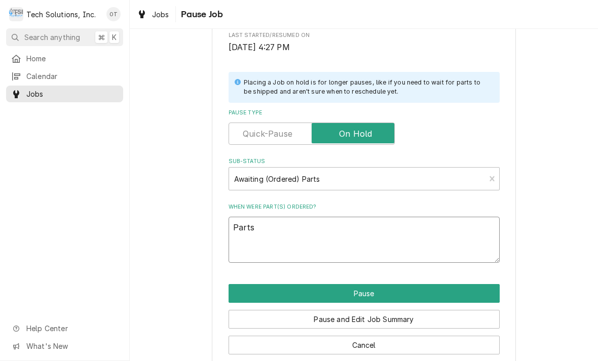
type textarea "x"
type textarea "Parts needed."
type textarea "x"
type textarea "Parts needed one"
type textarea "x"
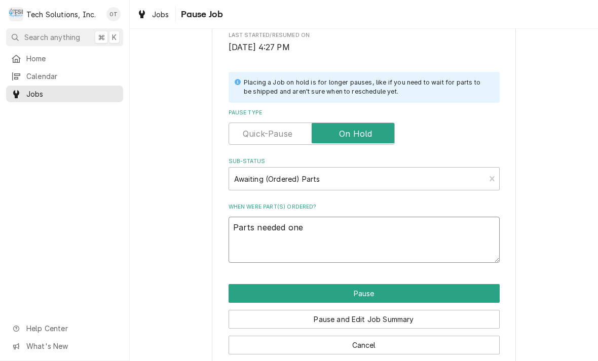
type textarea "Parts needed one thermostat."
type textarea "x"
type textarea "Parts needed one thermostat and heating element"
type textarea "x"
type textarea "Parts needed one thermostat and heating element."
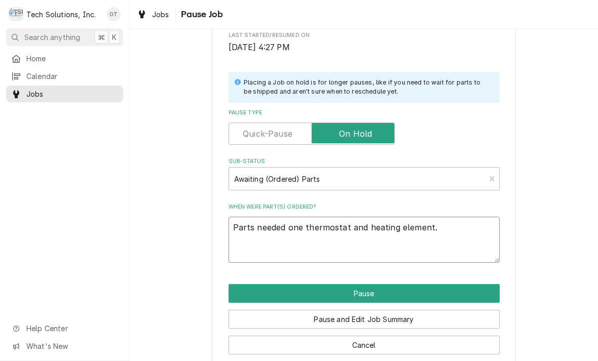
type textarea "x"
type textarea "Parts needed one thermostat and heating elements."
type textarea "x"
type textarea "Parts needed one thermostat and heating"
type textarea "x"
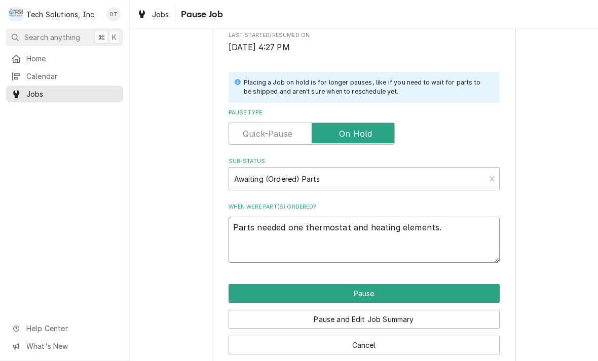
type textarea "Parts needed one thermostat and heating elements."
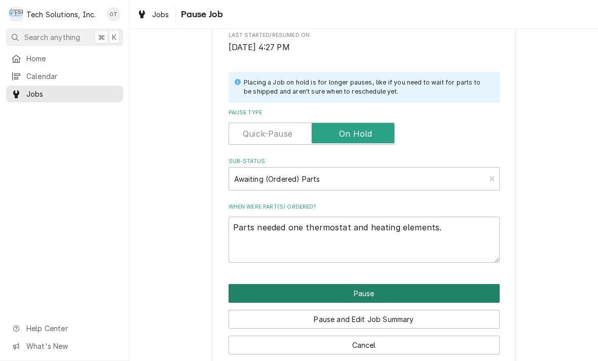
click at [362, 286] on button "Pause" at bounding box center [364, 293] width 271 height 19
click at [366, 292] on button "Pause" at bounding box center [364, 293] width 271 height 19
click at [366, 284] on button "Pause" at bounding box center [364, 293] width 271 height 19
type textarea "x"
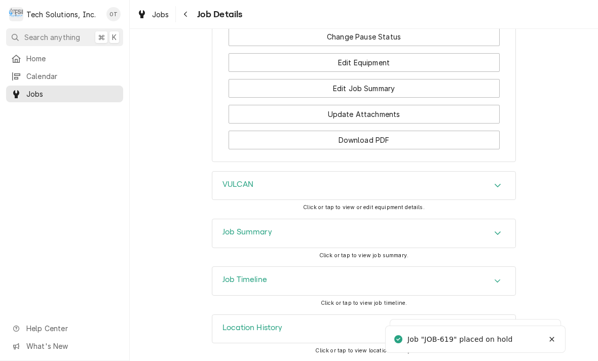
scroll to position [1165, 0]
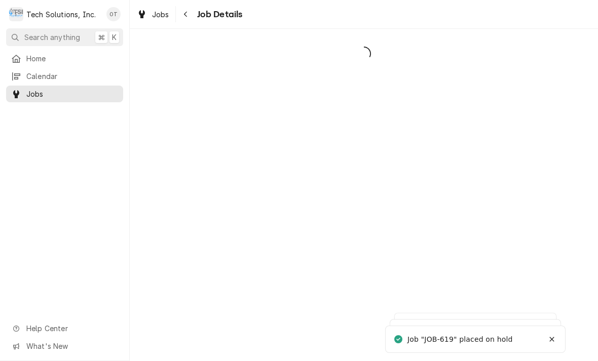
click at [365, 284] on div "Dynamic Content Wrapper" at bounding box center [364, 195] width 468 height 333
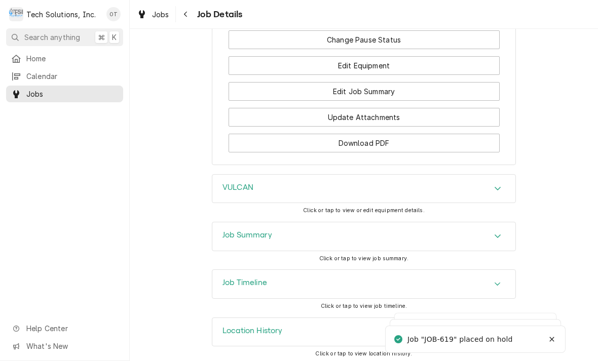
scroll to position [1163, 0]
